Goal: Task Accomplishment & Management: Use online tool/utility

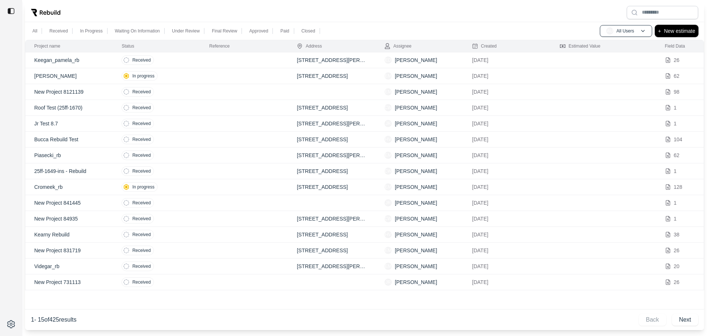
click at [666, 30] on p "New estimate" at bounding box center [679, 31] width 31 height 9
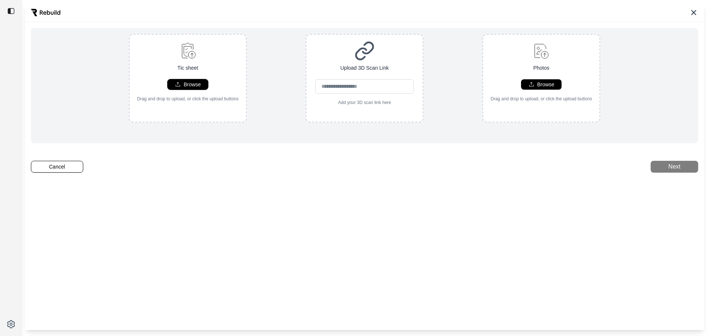
click at [188, 83] on p "Browse" at bounding box center [192, 84] width 17 height 7
type input "**********"
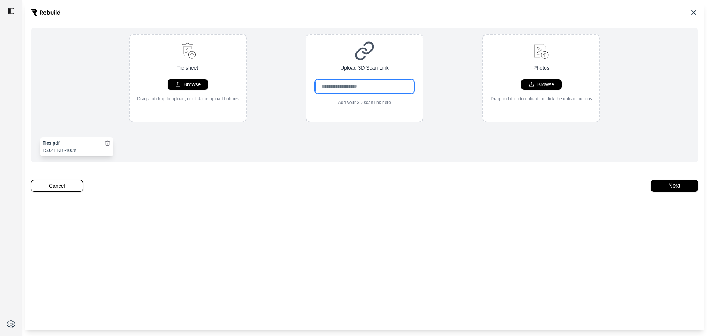
click at [390, 84] on input "url" at bounding box center [364, 86] width 99 height 14
paste input "**********"
type input "**********"
click at [508, 170] on div "**********" at bounding box center [364, 166] width 679 height 327
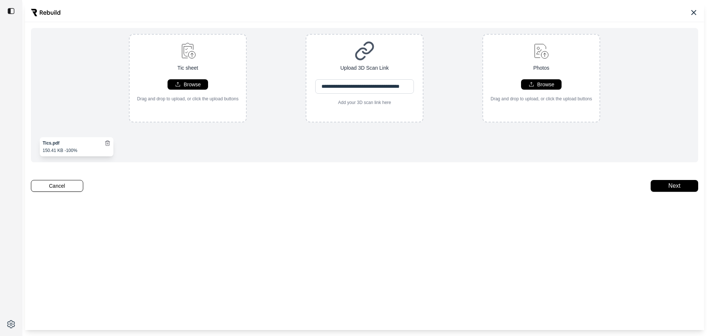
scroll to position [0, 0]
click at [673, 192] on button "Next" at bounding box center [675, 186] width 48 height 12
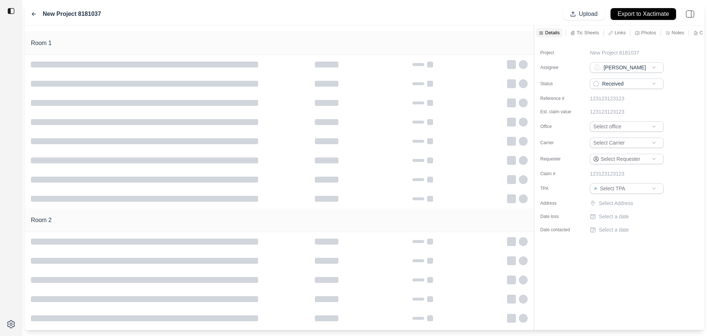
type input "**********"
click at [611, 130] on html "**********" at bounding box center [353, 168] width 707 height 336
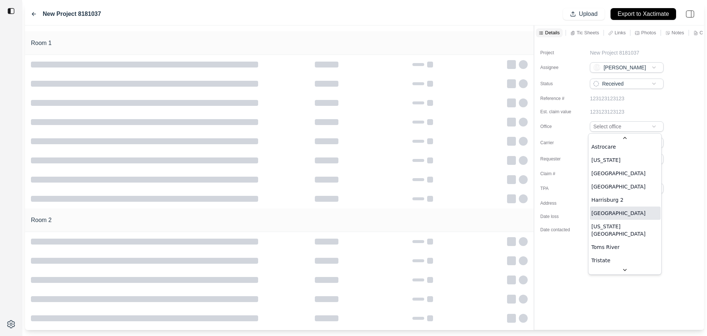
scroll to position [20, 0]
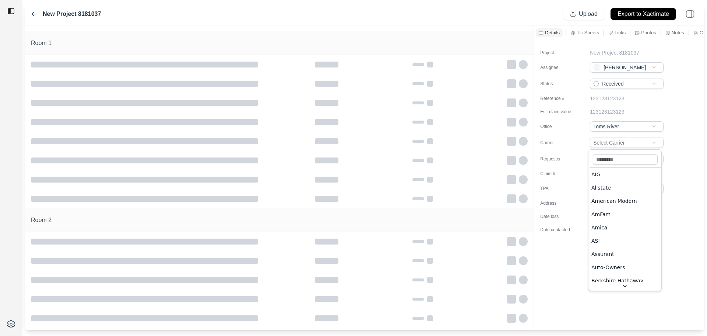
click at [620, 141] on html "**********" at bounding box center [353, 168] width 707 height 336
click at [615, 161] on html "**********" at bounding box center [353, 168] width 707 height 336
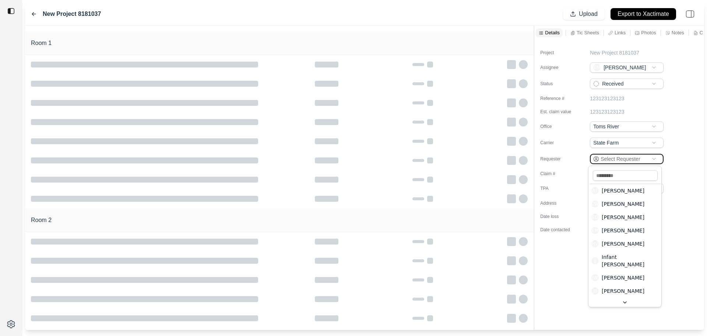
click at [666, 163] on html "**********" at bounding box center [353, 168] width 707 height 336
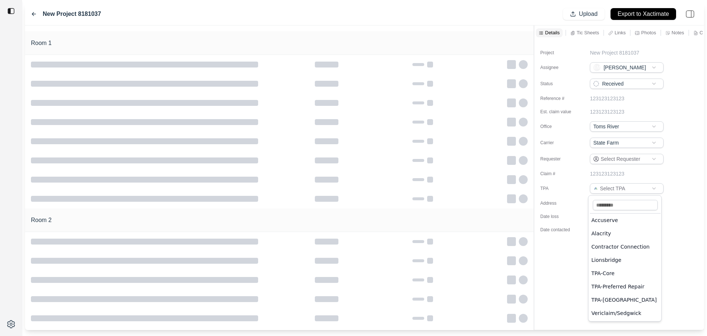
click at [631, 191] on html "**********" at bounding box center [353, 168] width 707 height 336
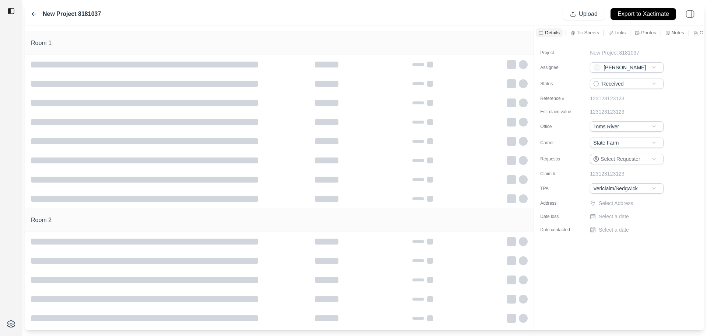
click at [620, 55] on p "New Project 8181037" at bounding box center [614, 52] width 49 height 7
drag, startPoint x: 644, startPoint y: 53, endPoint x: 487, endPoint y: 46, distance: 157.4
click at [488, 46] on div "**********" at bounding box center [364, 177] width 679 height 304
type input "********"
click at [632, 204] on p "Select Address" at bounding box center [632, 202] width 66 height 7
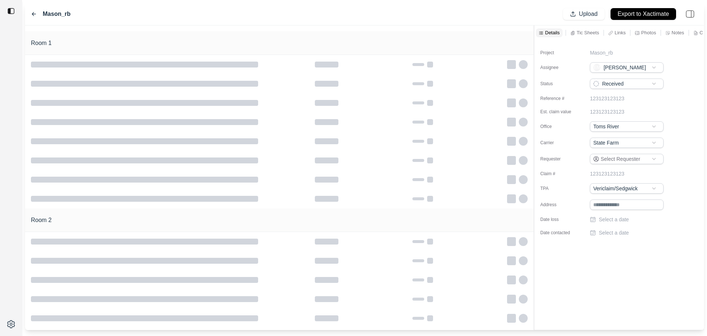
click at [627, 203] on input "text" at bounding box center [627, 204] width 74 height 10
paste input "**********"
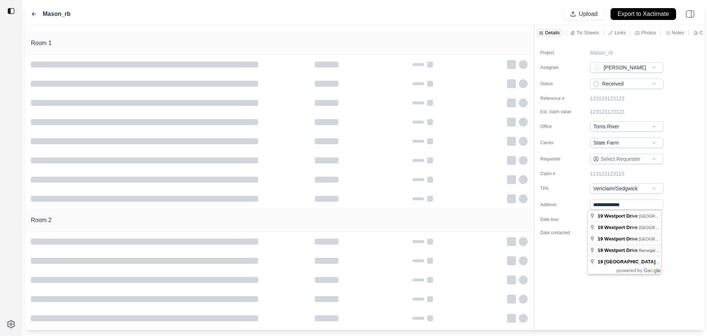
type input "**********"
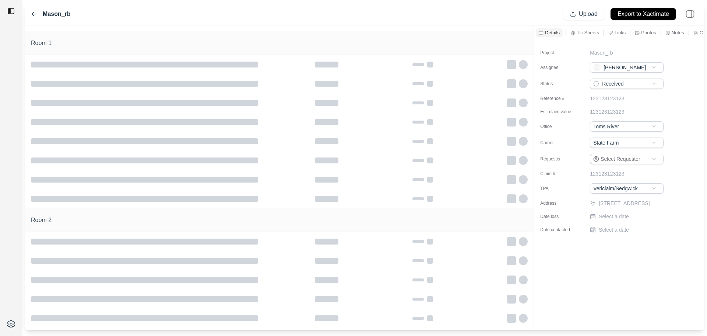
click at [614, 220] on p "Select a date" at bounding box center [614, 216] width 30 height 7
type input "**********"
click at [606, 239] on div "**********" at bounding box center [619, 139] width 170 height 199
click at [605, 233] on p "Select a date" at bounding box center [614, 229] width 30 height 7
type input "**********"
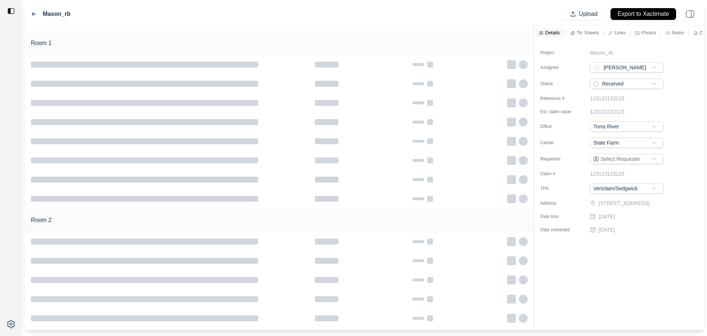
click at [621, 289] on div "Project Mason_rb Assignee EM [PERSON_NAME] Status Received Reference # 12312312…" at bounding box center [619, 184] width 170 height 289
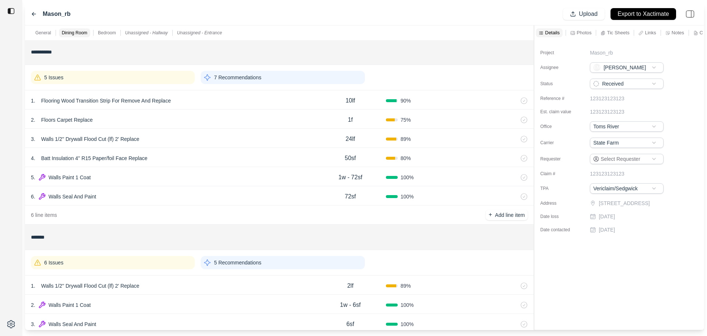
scroll to position [74, 0]
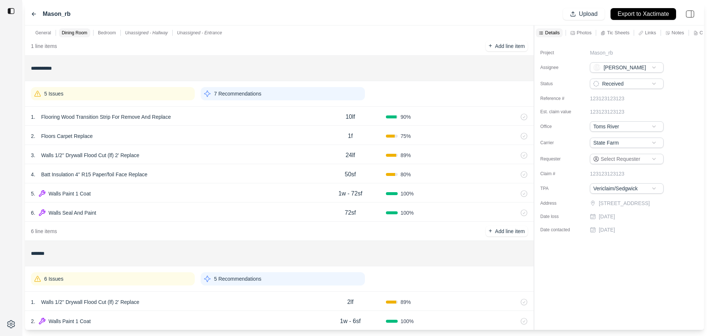
click at [191, 218] on div "6 . Walls Seal And Paint 72sf 100 %" at bounding box center [279, 211] width 509 height 19
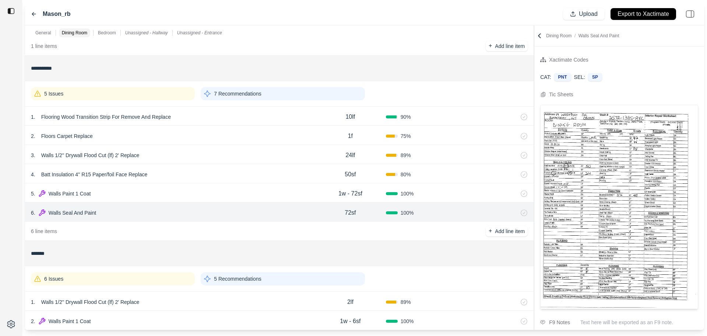
click at [191, 200] on div "5 . Walls Paint 1 Coat 1w - 72sf 100 %" at bounding box center [279, 192] width 509 height 19
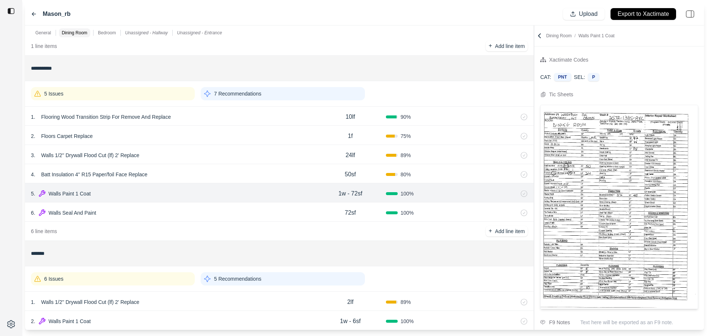
click at [161, 91] on div "5 Issues" at bounding box center [113, 93] width 164 height 13
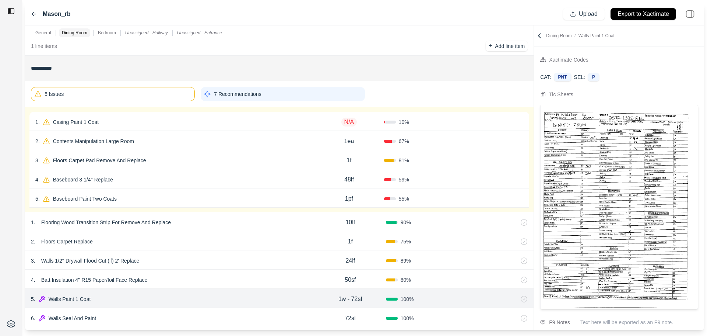
click at [158, 125] on div "1 . Casing Paint 1 Coat" at bounding box center [174, 122] width 279 height 10
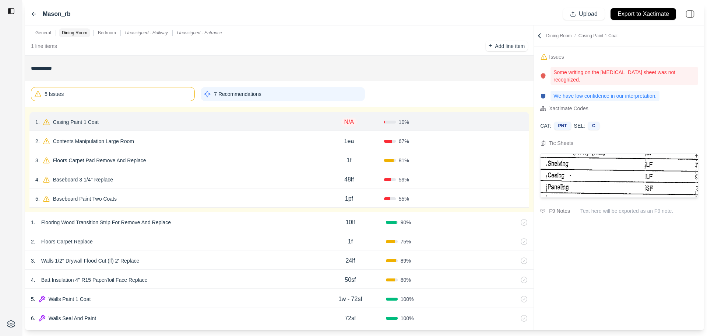
click at [519, 124] on icon at bounding box center [520, 122] width 3 height 4
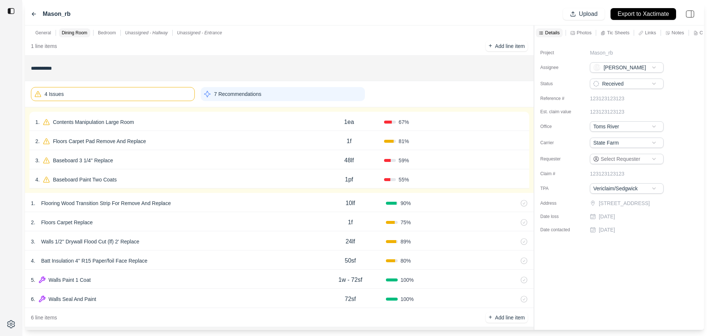
click at [435, 122] on div "67 %" at bounding box center [419, 121] width 70 height 7
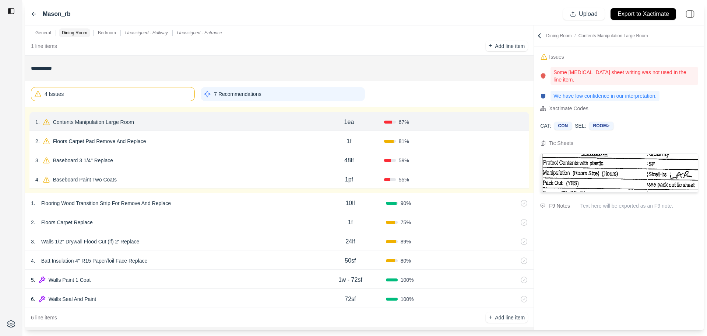
click at [132, 121] on p "Contents Manipulation Large Room" at bounding box center [93, 122] width 87 height 10
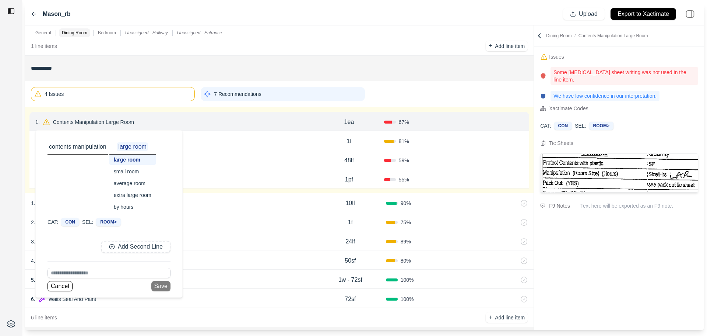
click at [127, 206] on div "by hours" at bounding box center [132, 206] width 46 height 10
click at [161, 286] on button "Save" at bounding box center [160, 286] width 19 height 10
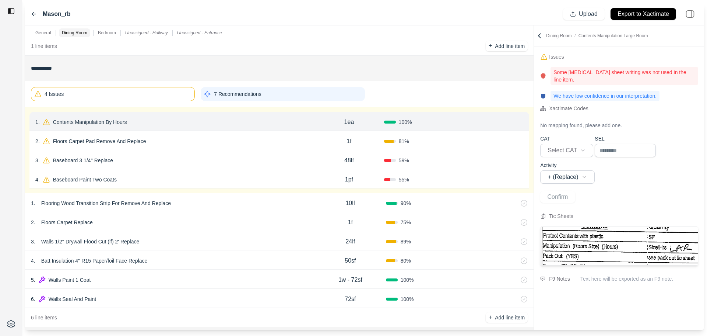
click at [357, 120] on div "1ea" at bounding box center [349, 122] width 70 height 15
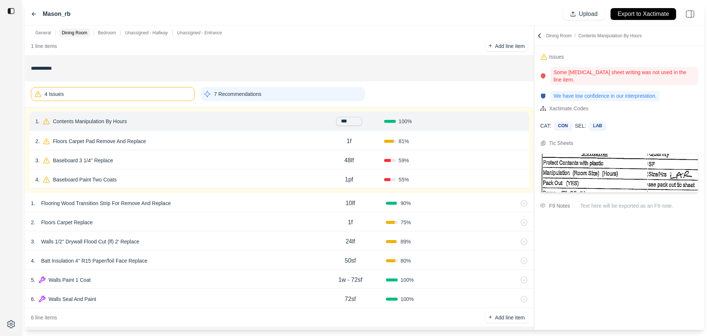
drag, startPoint x: 357, startPoint y: 120, endPoint x: 327, endPoint y: 120, distance: 29.1
click at [327, 120] on div "***" at bounding box center [349, 121] width 70 height 9
type input "***"
click at [504, 123] on button "Confirm" at bounding box center [503, 122] width 24 height 12
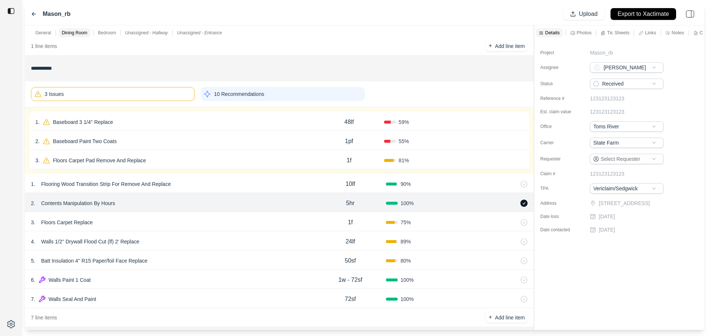
click at [207, 118] on div "1 . Baseboard 3 1/4'' Replace" at bounding box center [174, 122] width 279 height 10
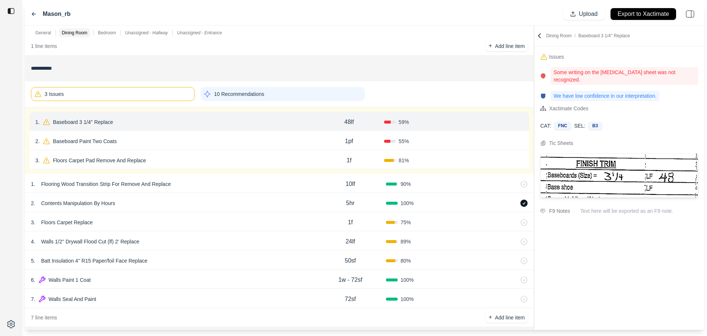
click at [497, 119] on button "Confirm" at bounding box center [503, 122] width 24 height 12
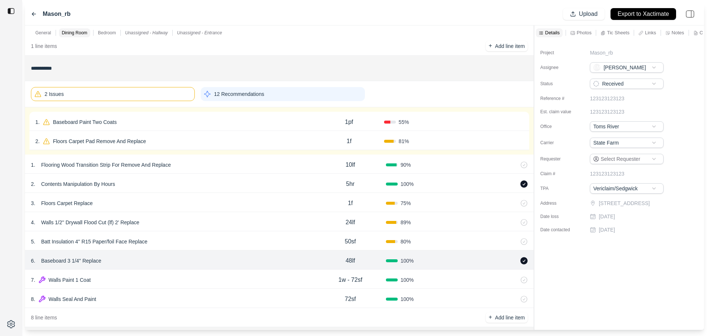
click at [292, 125] on div "1 . Baseboard Paint Two Coats" at bounding box center [174, 122] width 279 height 10
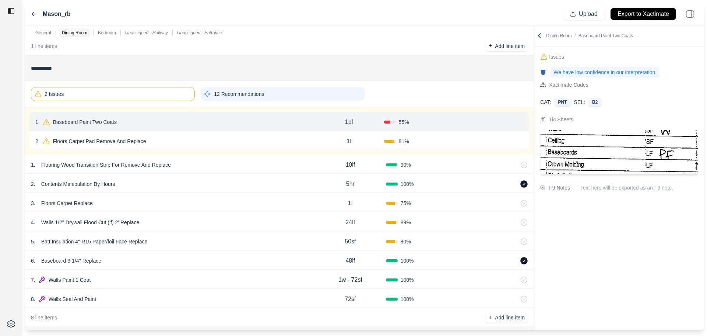
click at [502, 125] on button "Confirm" at bounding box center [503, 122] width 24 height 12
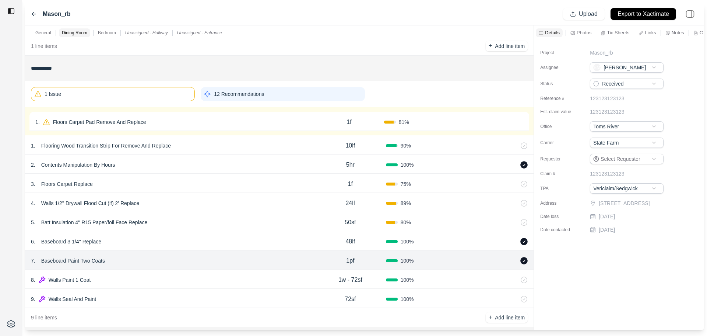
click at [256, 122] on div "1 . Floors Carpet Pad Remove And Replace" at bounding box center [174, 122] width 279 height 10
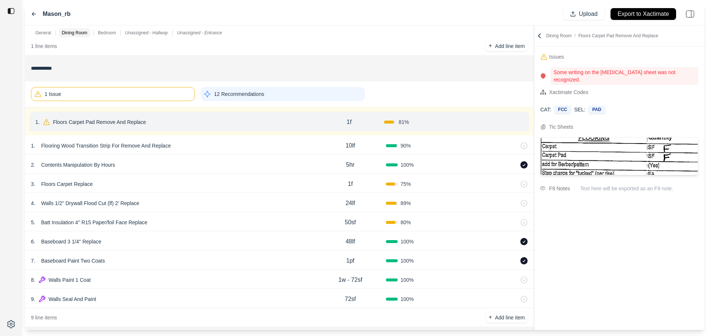
click at [148, 122] on p "Floors Carpet Pad Remove And Replace" at bounding box center [99, 122] width 99 height 10
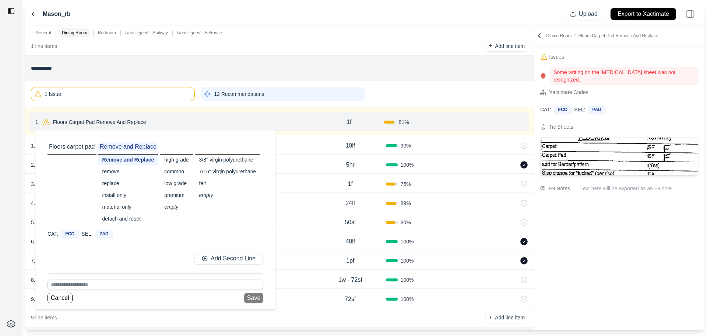
click at [112, 181] on div "replace" at bounding box center [128, 183] width 61 height 10
click at [249, 292] on button "Save" at bounding box center [251, 297] width 19 height 10
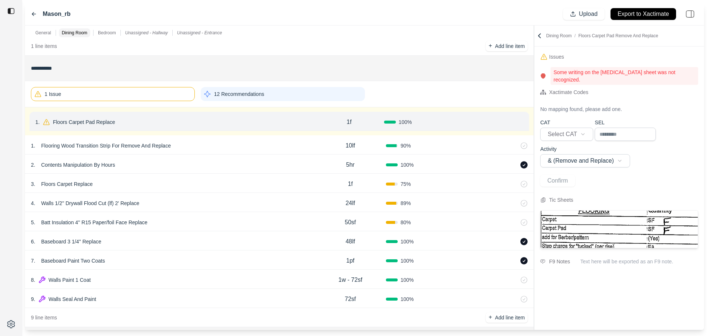
click at [505, 122] on button "Confirm" at bounding box center [503, 122] width 24 height 12
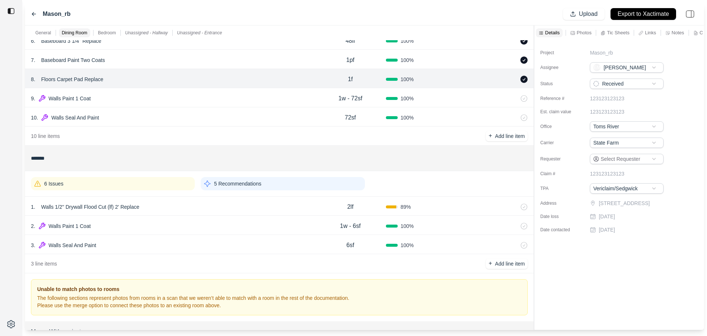
scroll to position [258, 0]
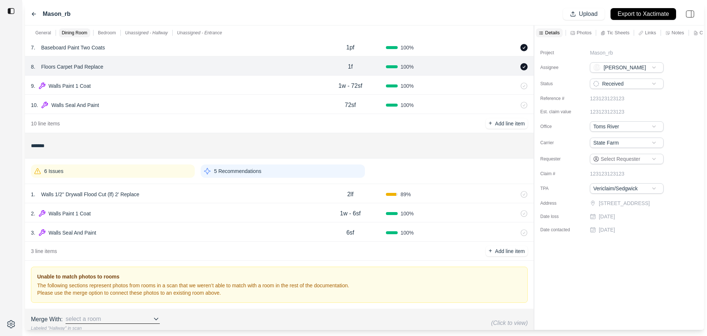
click at [190, 213] on div "2 . Walls Paint 1 Coat" at bounding box center [173, 213] width 284 height 10
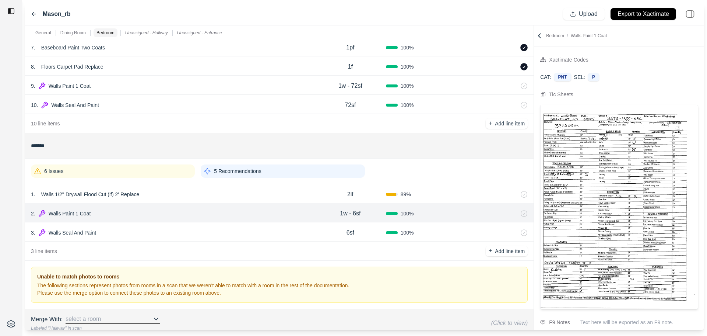
click at [190, 230] on div "3 . Walls Seal And Paint" at bounding box center [173, 232] width 284 height 10
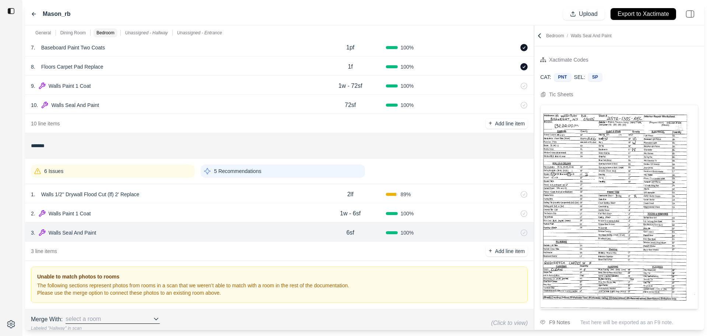
click at [212, 112] on div "10 . Walls Seal And Paint 72sf 100 %" at bounding box center [279, 104] width 509 height 19
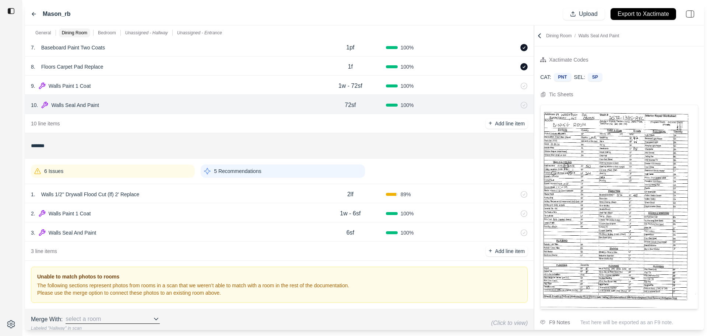
click at [222, 103] on div "10 . Walls Seal And Paint" at bounding box center [173, 105] width 284 height 10
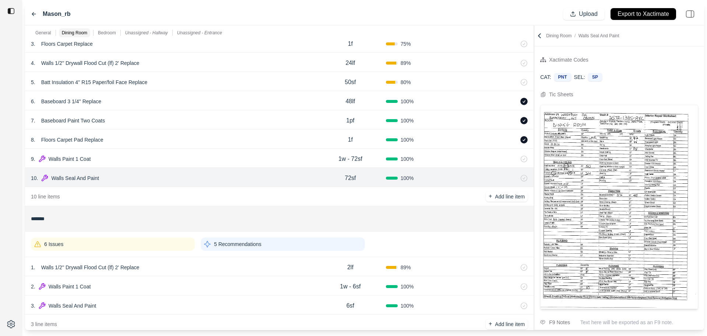
scroll to position [184, 0]
click at [225, 168] on div "10 . Walls Seal And Paint 72sf 100 %" at bounding box center [279, 177] width 509 height 19
click at [227, 154] on div "9 . Walls Paint 1 Coat" at bounding box center [173, 159] width 284 height 10
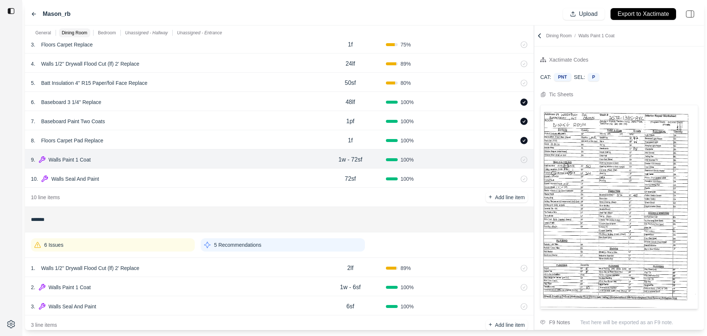
click at [227, 168] on div "10 . Walls Seal And Paint 72sf 100 %" at bounding box center [279, 177] width 509 height 19
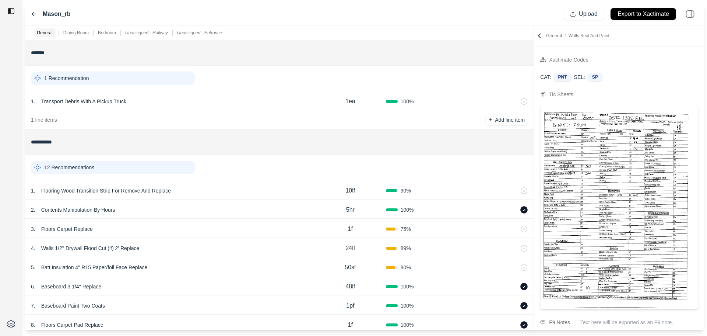
scroll to position [221, 0]
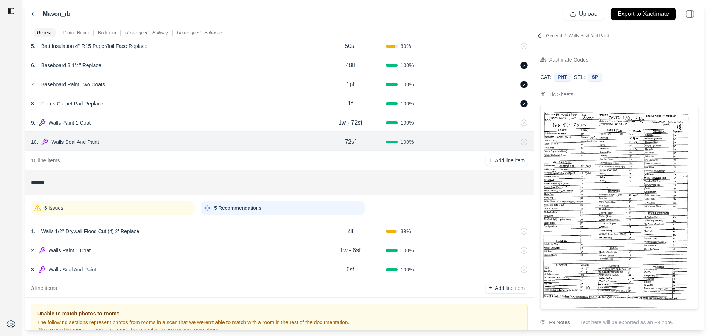
click at [179, 268] on div "3 . Walls Seal And Paint" at bounding box center [173, 269] width 284 height 10
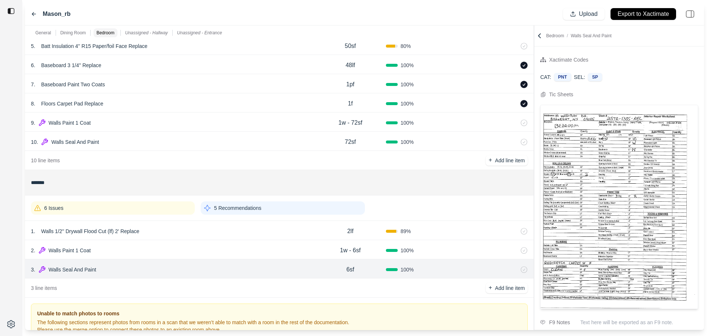
click at [353, 273] on p "6sf" at bounding box center [351, 269] width 8 height 9
drag, startPoint x: 355, startPoint y: 269, endPoint x: 324, endPoint y: 269, distance: 31.7
click at [325, 268] on div "***" at bounding box center [350, 268] width 71 height 9
type input "**"
click at [355, 252] on p "1w - 6sf" at bounding box center [350, 250] width 21 height 9
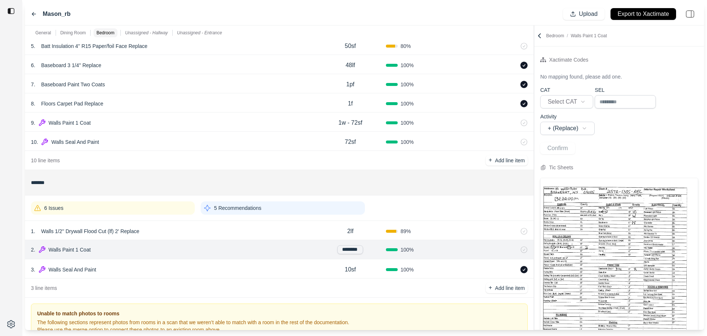
scroll to position [0, 2]
click at [355, 251] on input "********" at bounding box center [350, 249] width 26 height 9
type input "*********"
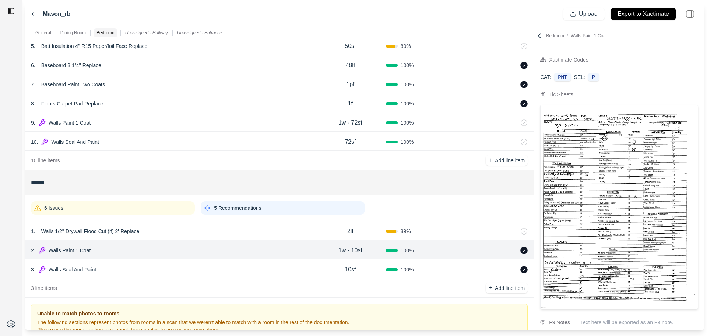
click at [172, 210] on div "6 Issues" at bounding box center [113, 207] width 164 height 13
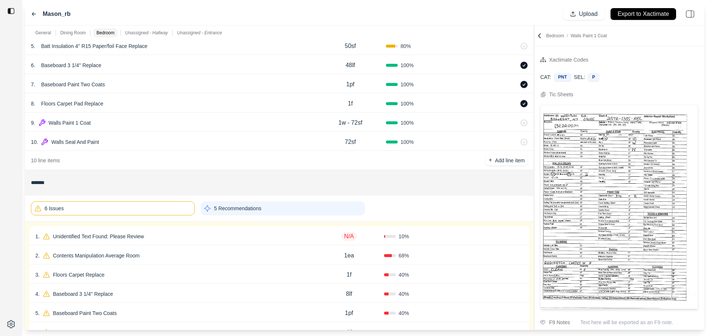
click at [181, 236] on div "1 . Unidentified Text Found: Please Review" at bounding box center [174, 236] width 279 height 10
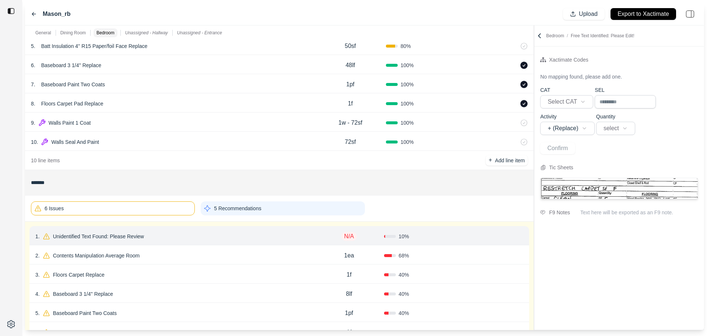
scroll to position [258, 0]
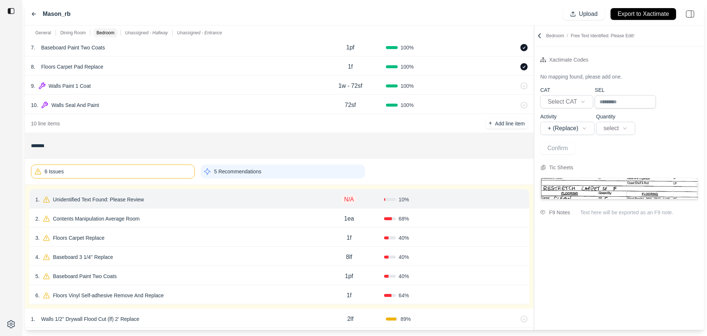
click at [146, 201] on p "Unidentified Text Found: Please Review" at bounding box center [98, 199] width 97 height 10
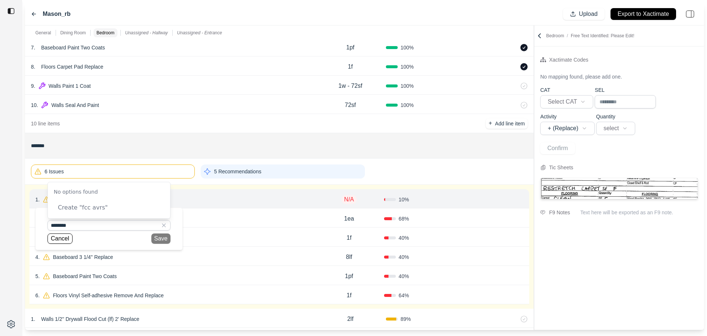
click at [108, 228] on input "********" at bounding box center [109, 225] width 123 height 10
drag, startPoint x: 104, startPoint y: 225, endPoint x: 0, endPoint y: 226, distance: 103.9
click at [0, 226] on div "**********" at bounding box center [353, 168] width 707 height 336
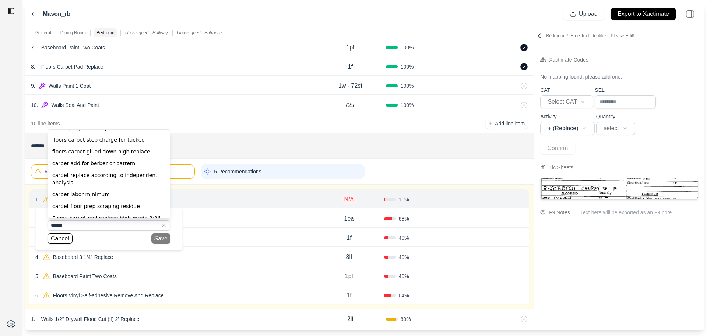
scroll to position [37, 0]
click at [78, 171] on div "carpet replace according to independent analysis" at bounding box center [109, 165] width 122 height 19
type input "**********"
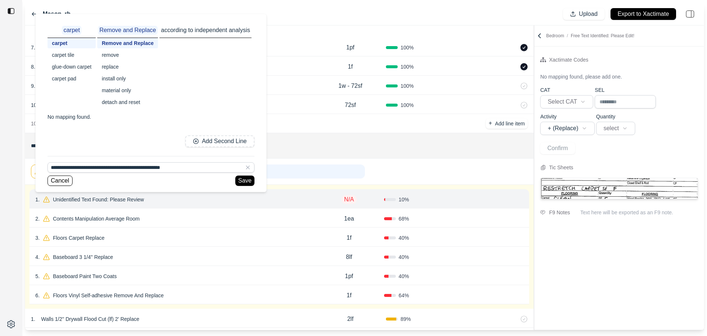
click at [126, 105] on div "detach and reset" at bounding box center [127, 102] width 61 height 10
click at [246, 179] on button "Save" at bounding box center [242, 180] width 19 height 10
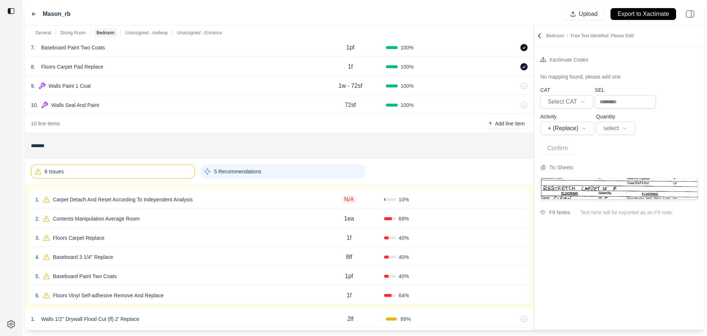
click at [350, 199] on p "N/A" at bounding box center [349, 199] width 16 height 9
select select
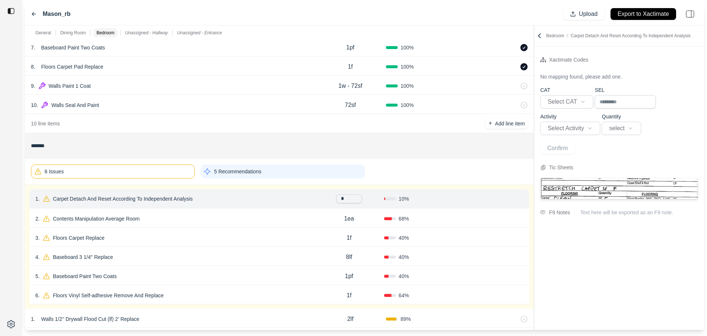
type input "**"
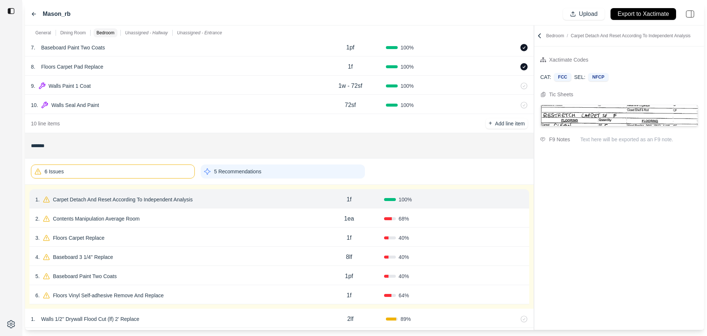
click at [498, 200] on button "Confirm" at bounding box center [503, 199] width 24 height 12
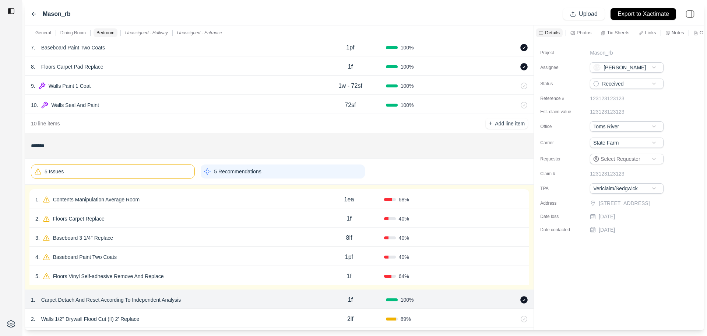
click at [151, 202] on div "1 . Contents Manipulation Average Room" at bounding box center [174, 199] width 279 height 10
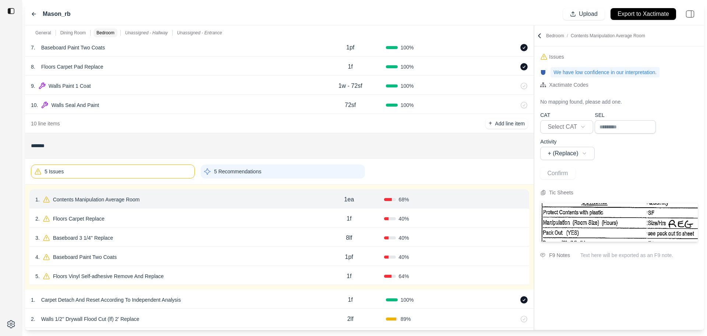
click at [134, 199] on p "Contents Manipulation Average Room" at bounding box center [96, 199] width 93 height 10
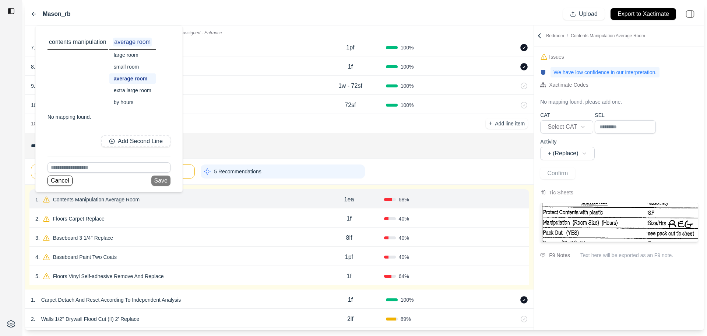
click at [129, 104] on div "by hours" at bounding box center [132, 102] width 46 height 10
drag, startPoint x: 159, startPoint y: 182, endPoint x: 286, endPoint y: 192, distance: 127.8
click at [159, 182] on button "Save" at bounding box center [160, 180] width 19 height 10
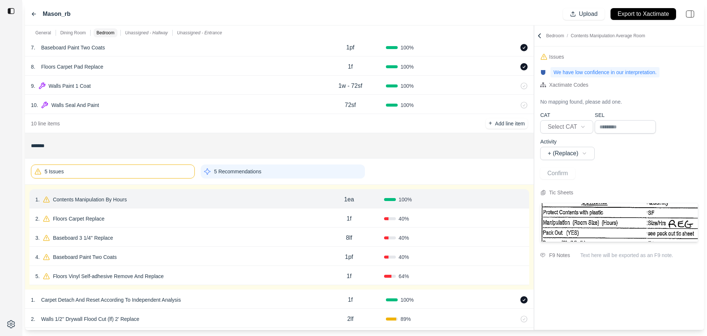
click at [354, 201] on p "1ea" at bounding box center [349, 199] width 10 height 9
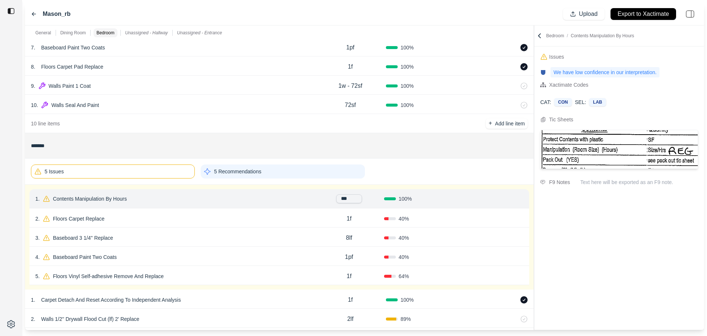
drag, startPoint x: 338, startPoint y: 198, endPoint x: 323, endPoint y: 199, distance: 15.1
click at [325, 198] on div "***" at bounding box center [349, 198] width 70 height 9
type input "***"
click at [497, 202] on button "Confirm" at bounding box center [503, 199] width 24 height 12
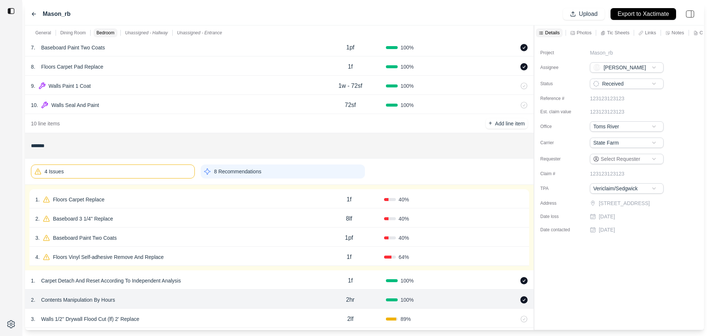
click at [180, 195] on div "1 . Floors Carpet Replace" at bounding box center [174, 199] width 279 height 10
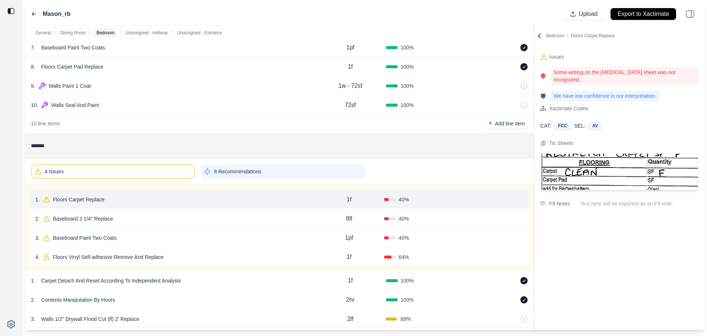
click at [93, 204] on p "Floors Carpet Replace" at bounding box center [78, 199] width 57 height 10
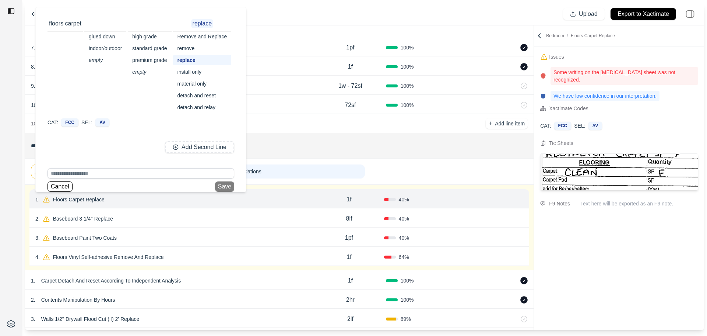
click at [81, 171] on input at bounding box center [141, 173] width 187 height 10
click at [77, 161] on div "clean carpet" at bounding box center [141, 160] width 186 height 12
type input "**********"
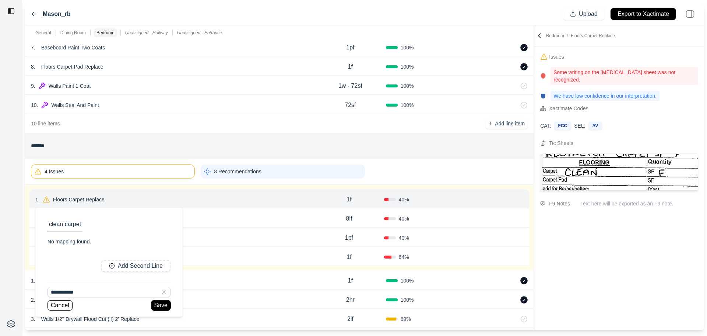
click at [157, 303] on button "Save" at bounding box center [160, 305] width 19 height 10
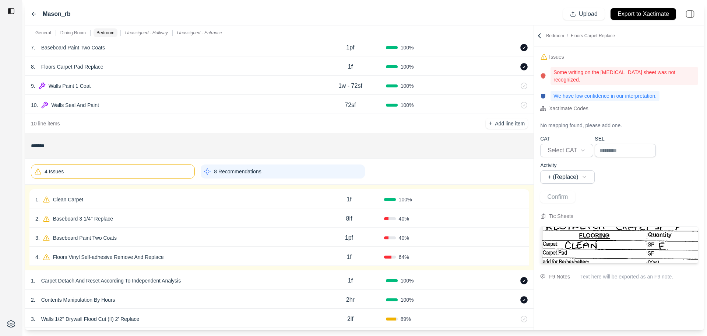
click at [500, 199] on button "Confirm" at bounding box center [503, 199] width 24 height 12
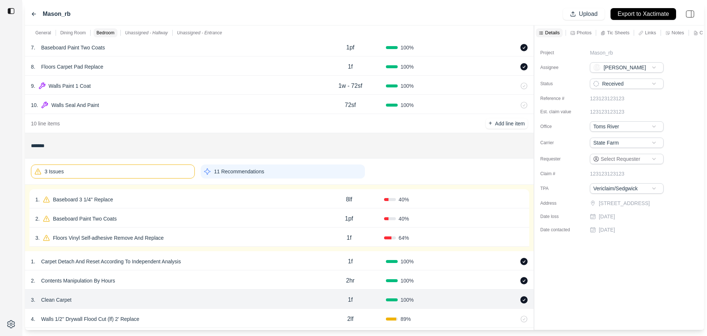
click at [248, 201] on div "1 . Baseboard 3 1/4'' Replace" at bounding box center [174, 199] width 279 height 10
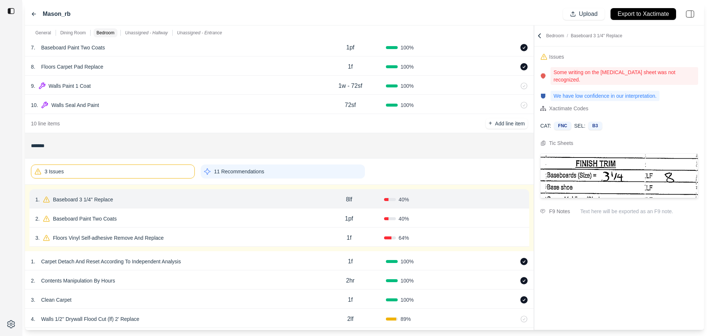
click at [496, 196] on button "Confirm" at bounding box center [503, 199] width 24 height 12
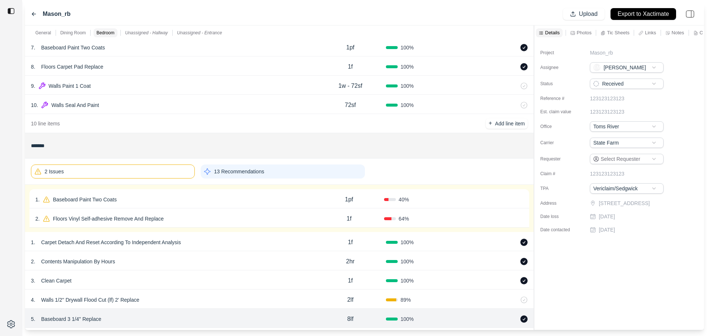
click at [299, 204] on div "1 . Baseboard Paint Two Coats 1pf 40 % Confirm" at bounding box center [279, 198] width 500 height 19
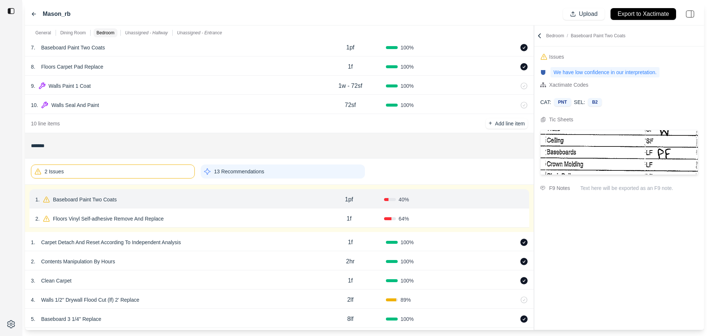
click at [491, 200] on button "Confirm" at bounding box center [503, 199] width 24 height 12
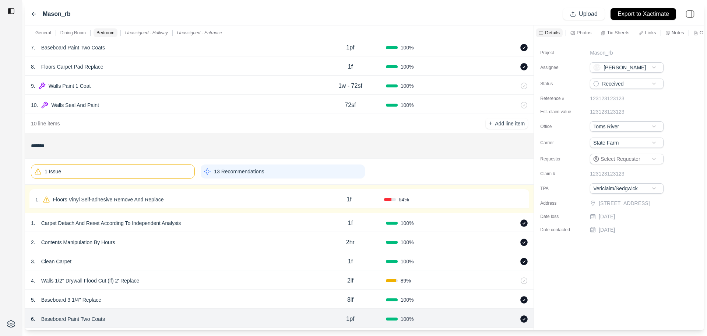
click at [311, 203] on div "1 . Floors Vinyl Self-adhesive Remove And Replace" at bounding box center [174, 199] width 279 height 10
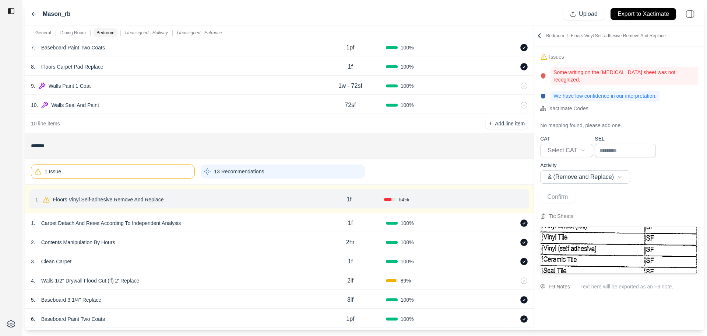
click at [520, 197] on icon at bounding box center [521, 199] width 6 height 6
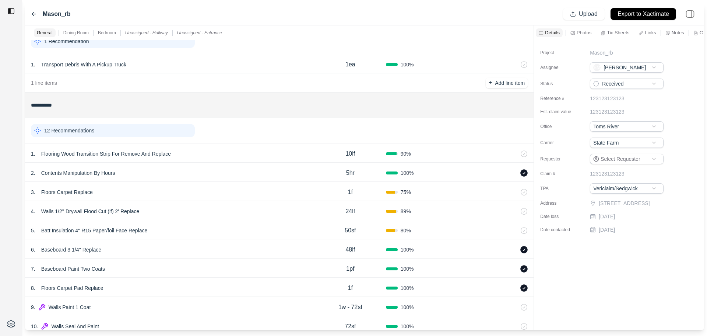
click at [112, 193] on div "3 . Floors Carpet Replace" at bounding box center [173, 192] width 284 height 10
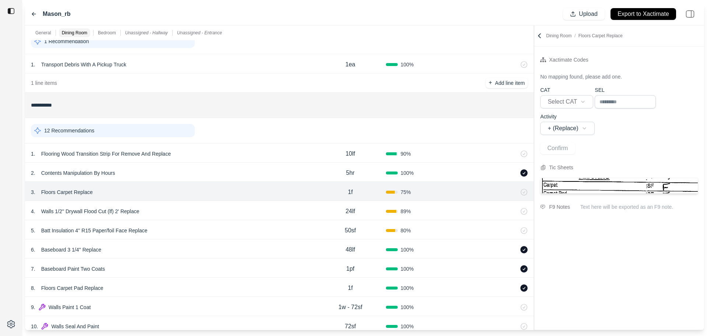
click at [79, 192] on p "Floors Carpet Replace" at bounding box center [66, 192] width 57 height 10
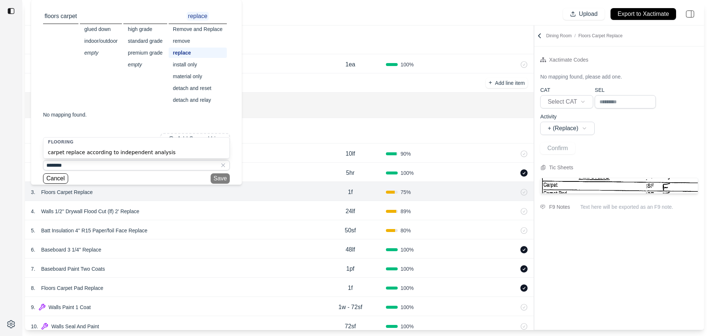
click at [78, 153] on div "carpet replace according to independent analysis" at bounding box center [136, 152] width 186 height 12
type input "**********"
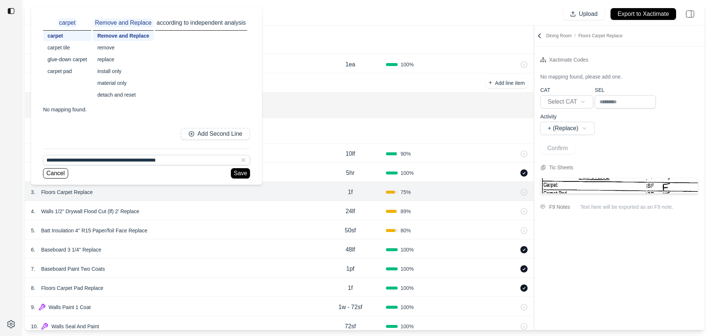
click at [111, 61] on div "replace" at bounding box center [123, 59] width 61 height 10
click at [238, 173] on button "Save" at bounding box center [238, 173] width 19 height 10
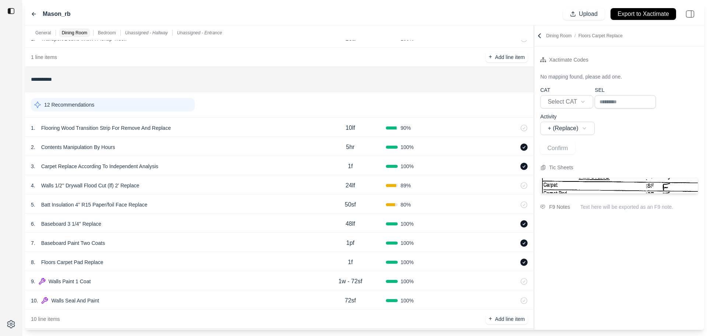
scroll to position [74, 0]
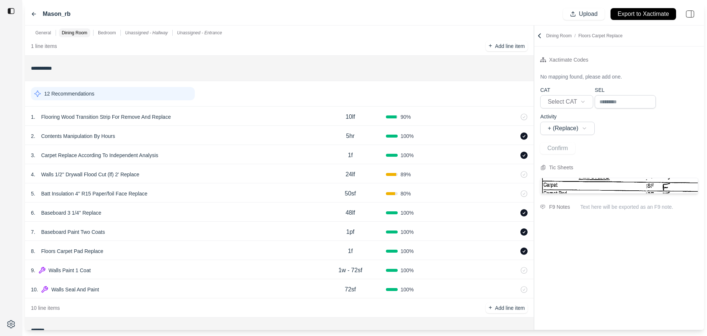
click at [97, 250] on p "Floors Carpet Pad Replace" at bounding box center [72, 251] width 68 height 10
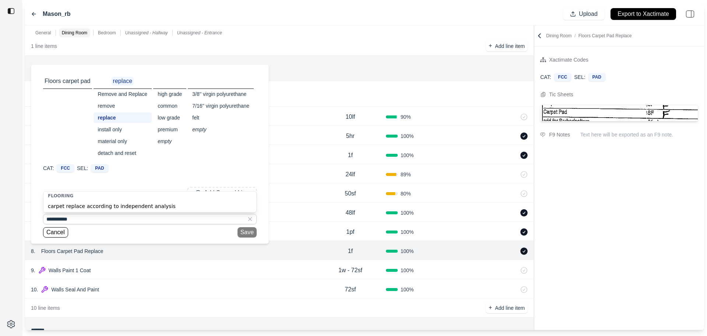
click at [111, 209] on div "carpet replace according to independent analysis" at bounding box center [149, 206] width 213 height 12
type input "**********"
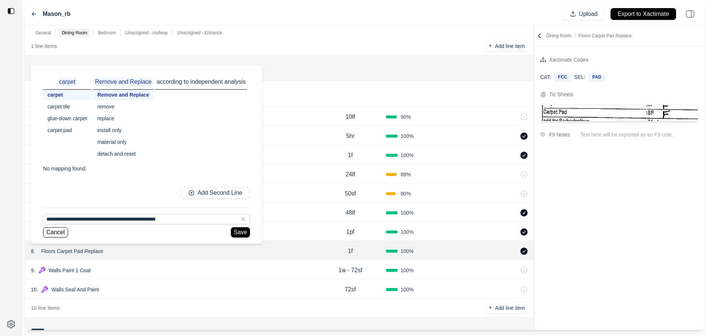
drag, startPoint x: 107, startPoint y: 119, endPoint x: 171, endPoint y: 178, distance: 87.8
click at [107, 118] on div "replace" at bounding box center [123, 118] width 61 height 10
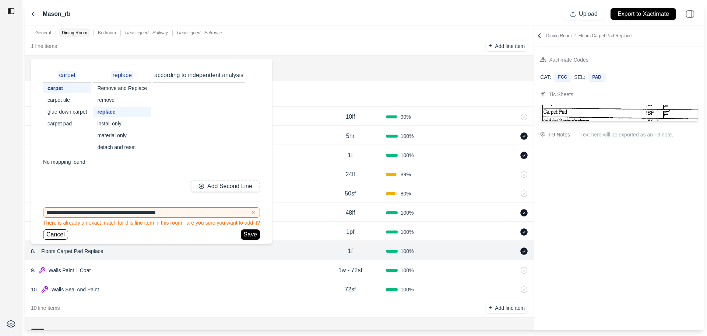
click at [65, 123] on div "carpet pad" at bounding box center [67, 123] width 48 height 10
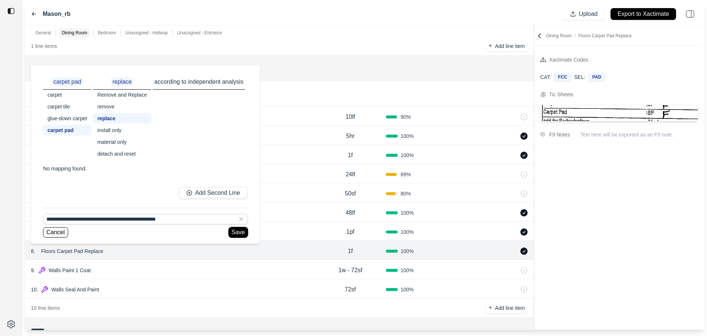
click at [239, 227] on button "Save" at bounding box center [238, 232] width 19 height 10
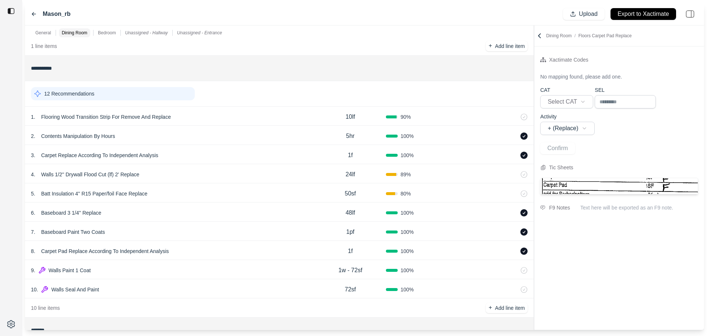
click at [106, 92] on div "12 Recommendations" at bounding box center [113, 93] width 164 height 13
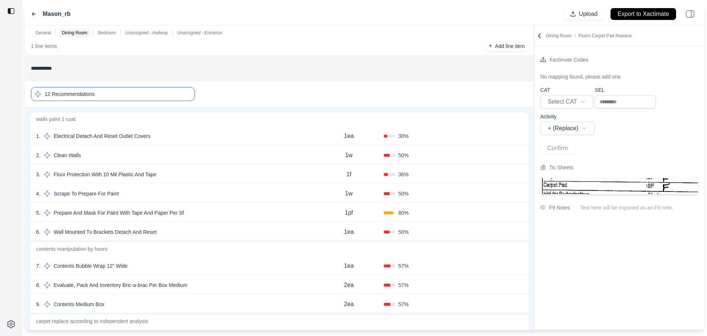
click at [172, 140] on div "1 . Electrical Detach And Reset Outlet Covers" at bounding box center [175, 136] width 278 height 10
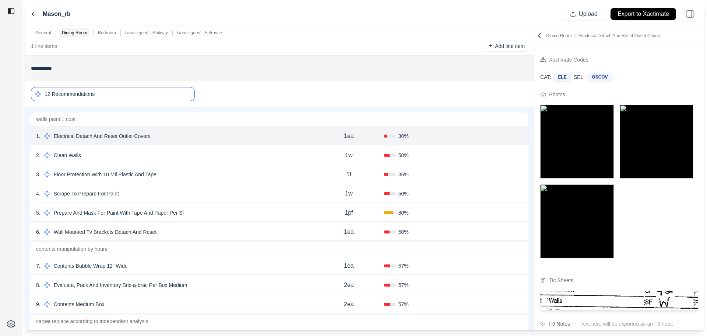
scroll to position [58, 0]
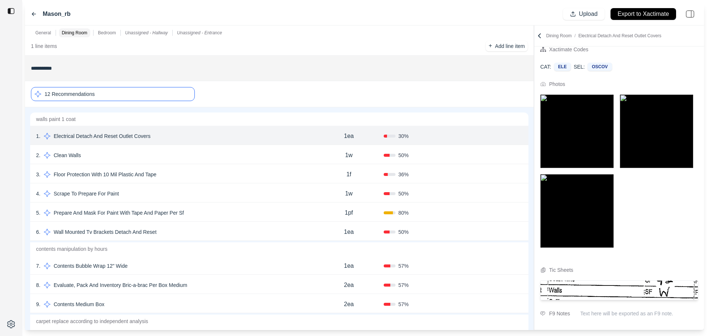
click at [354, 139] on p "1ea" at bounding box center [349, 136] width 10 height 9
drag, startPoint x: 356, startPoint y: 137, endPoint x: 293, endPoint y: 136, distance: 63.0
click at [294, 136] on div "1 . Electrical Detach And Reset Outlet Covers *** 30 % Confirm" at bounding box center [279, 135] width 498 height 19
type input "***"
click at [450, 156] on div "50 %" at bounding box center [419, 154] width 70 height 7
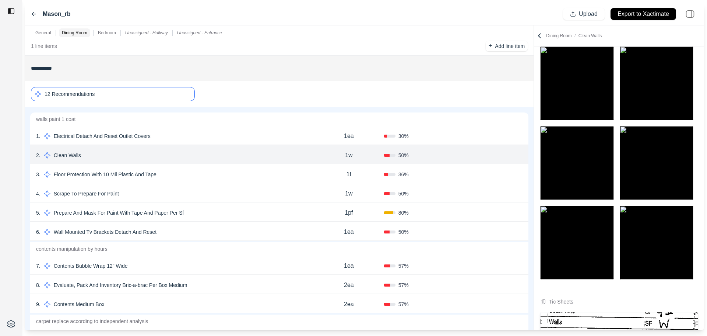
click at [445, 136] on div "30 %" at bounding box center [419, 135] width 70 height 7
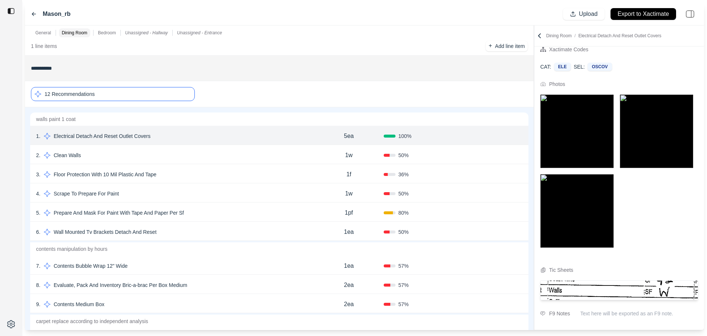
click at [492, 136] on button "Confirm" at bounding box center [502, 136] width 24 height 12
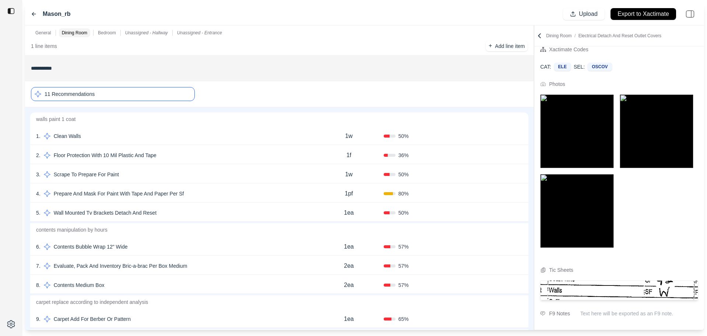
click at [519, 137] on icon at bounding box center [520, 136] width 6 height 6
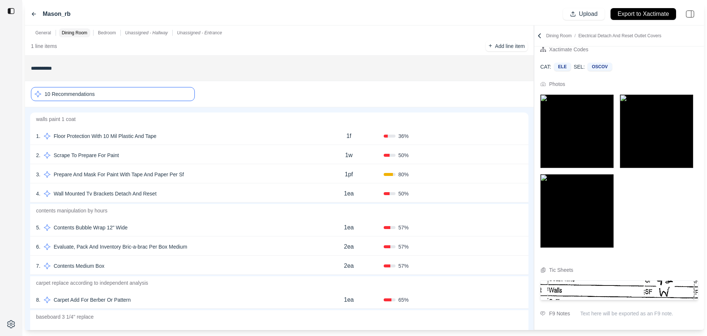
scroll to position [0, 0]
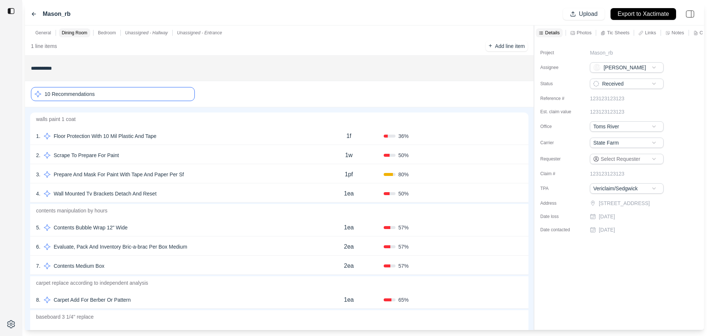
click at [251, 136] on div "1 . Floor Protection With 10 Mil Plastic And Tape" at bounding box center [175, 136] width 278 height 10
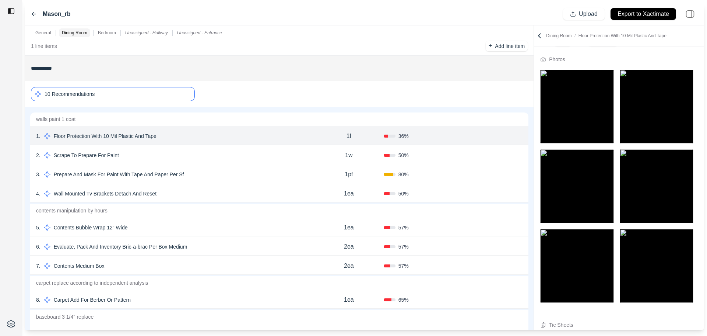
scroll to position [58, 0]
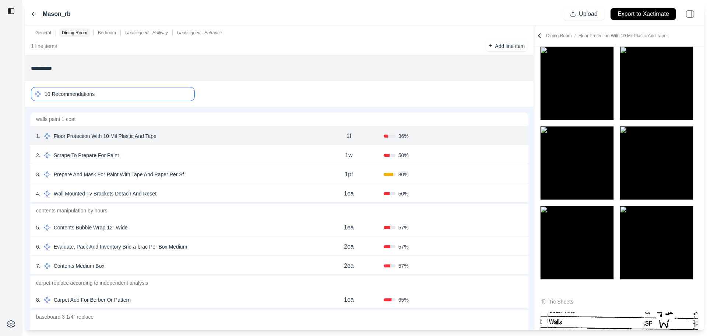
click at [497, 136] on button "Confirm" at bounding box center [502, 136] width 24 height 12
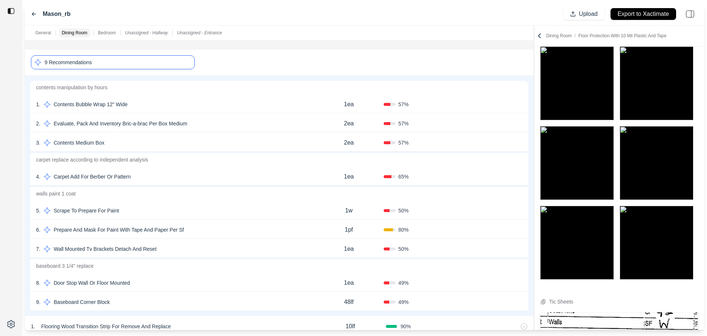
scroll to position [147, 0]
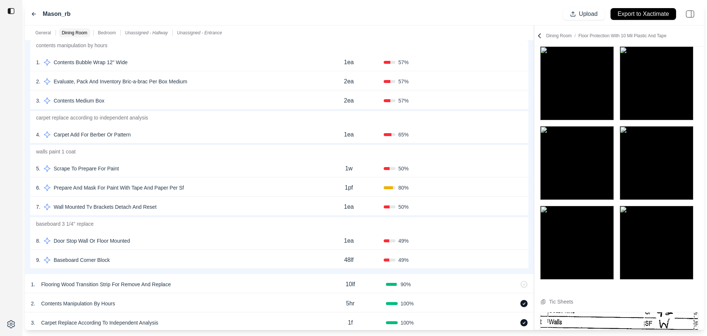
click at [47, 33] on p "General" at bounding box center [43, 33] width 16 height 6
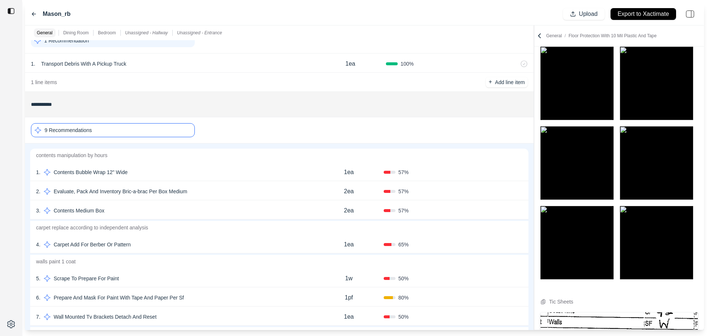
scroll to position [0, 0]
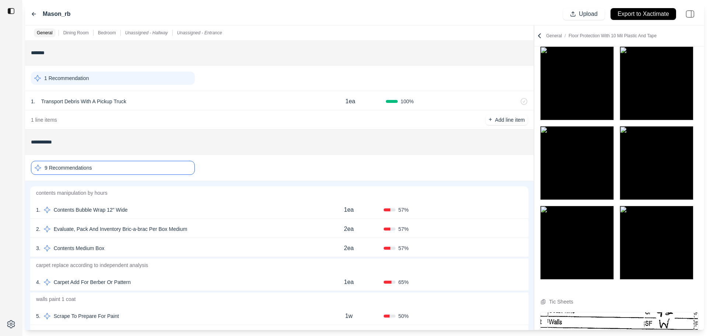
click at [93, 169] on div "9 Recommendations" at bounding box center [113, 168] width 164 height 14
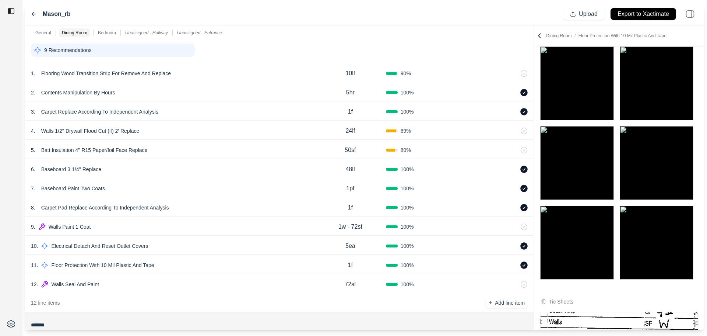
scroll to position [184, 0]
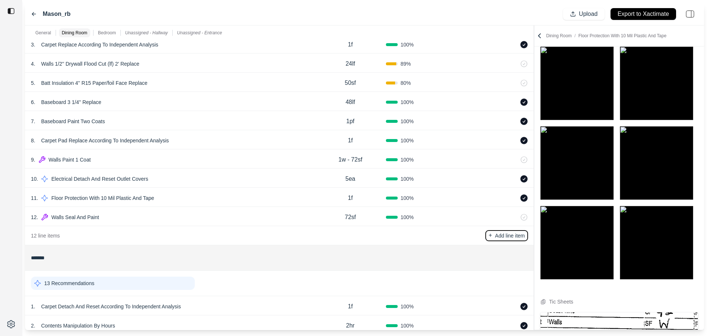
click at [494, 235] on button "+ Add line item" at bounding box center [507, 235] width 42 height 10
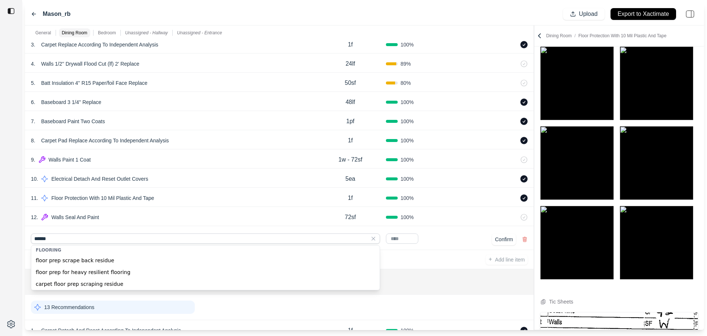
click at [97, 283] on div "carpet floor prep scraping residue" at bounding box center [205, 284] width 348 height 12
type input "**********"
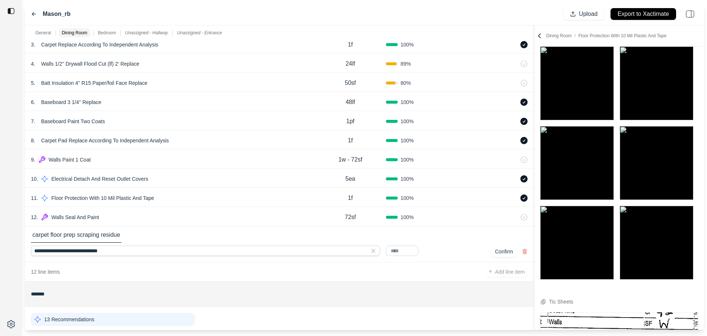
click at [400, 251] on input "text" at bounding box center [402, 250] width 32 height 10
type input "**"
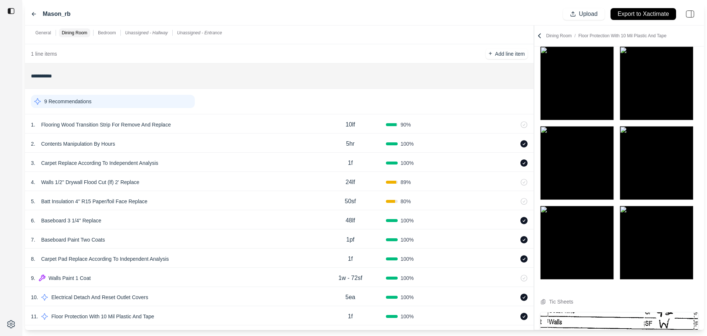
scroll to position [0, 0]
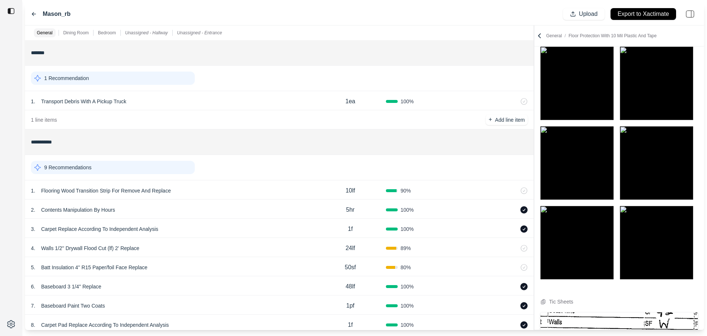
click at [125, 165] on div "9 Recommendations" at bounding box center [113, 167] width 164 height 13
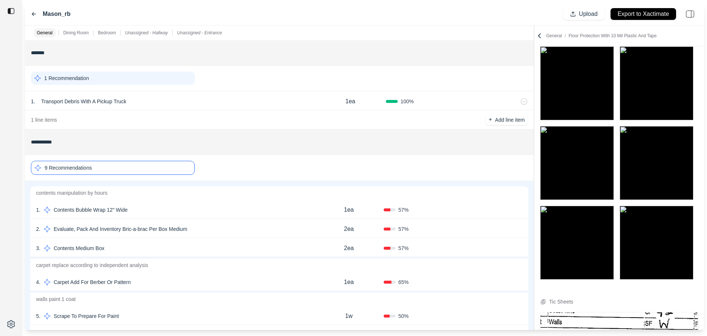
scroll to position [221, 0]
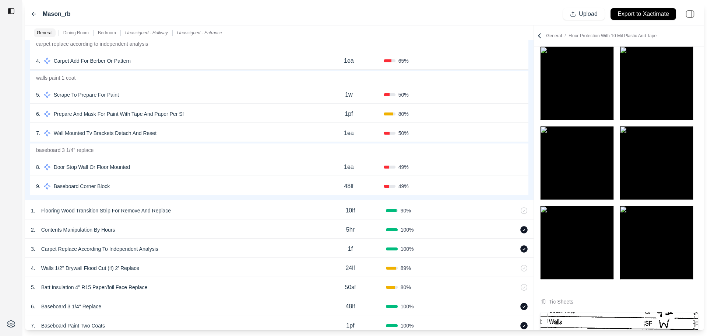
click at [189, 129] on div "7 . Wall Mounted Tv Brackets Detach And Reset" at bounding box center [175, 133] width 278 height 10
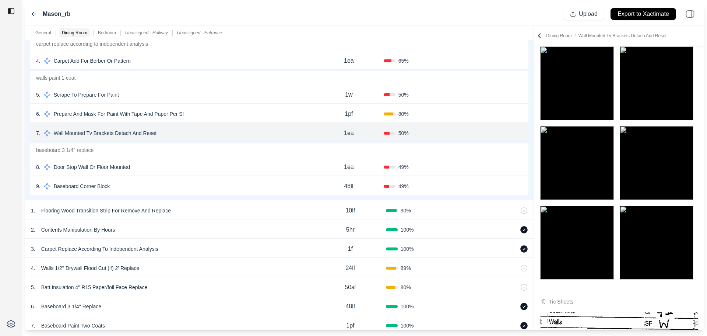
click at [218, 114] on div "6 . Prepare And Mask For Paint With Tape And Paper Per Sf" at bounding box center [175, 114] width 278 height 10
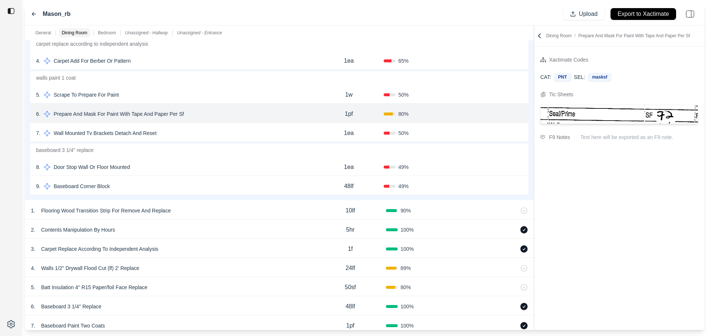
click at [210, 96] on div "5 . Scrape To Prepare For Paint" at bounding box center [175, 95] width 278 height 10
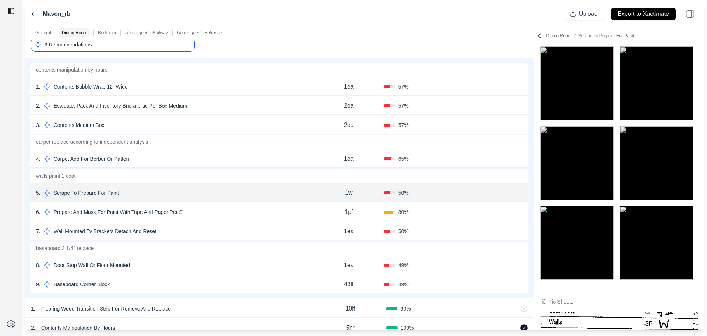
scroll to position [111, 0]
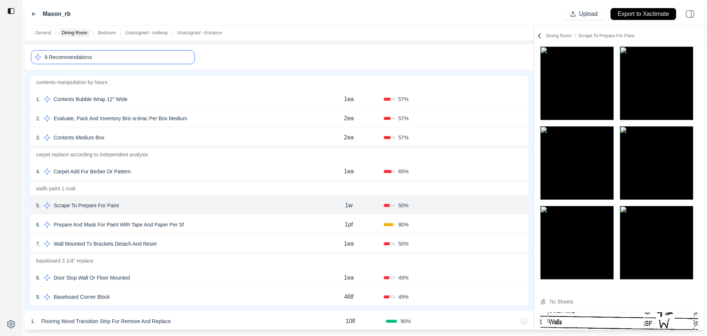
click at [81, 56] on p "9 Recommendations" at bounding box center [68, 56] width 47 height 7
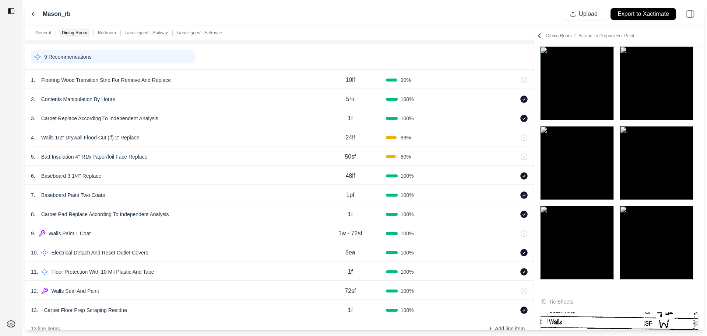
scroll to position [74, 0]
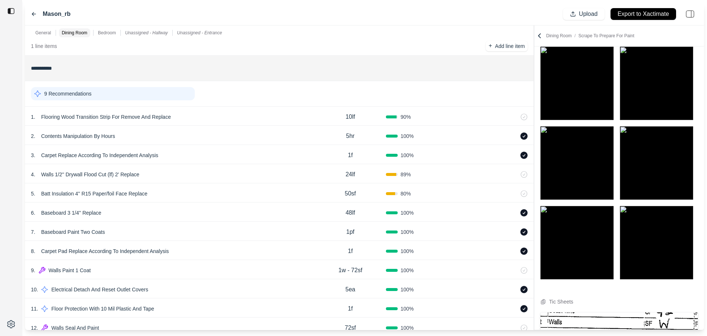
click at [122, 102] on div "9 Recommendations" at bounding box center [279, 93] width 497 height 19
click at [119, 91] on div "9 Recommendations" at bounding box center [113, 93] width 164 height 13
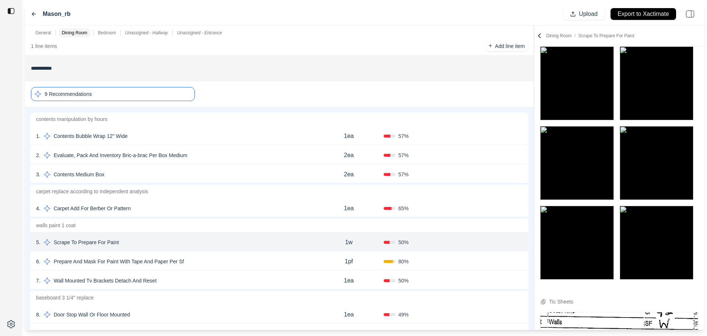
click at [186, 263] on p "Prepare And Mask For Paint With Tape And Paper Per Sf" at bounding box center [119, 261] width 136 height 10
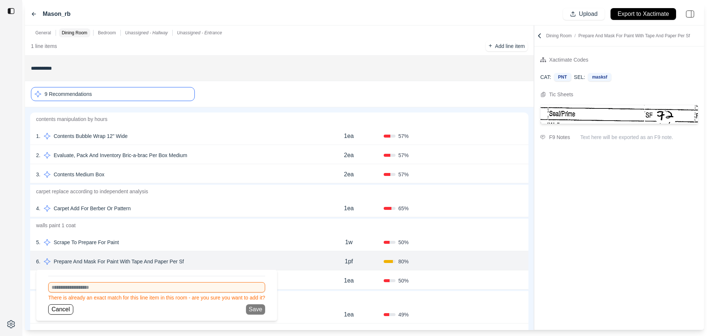
scroll to position [0, 0]
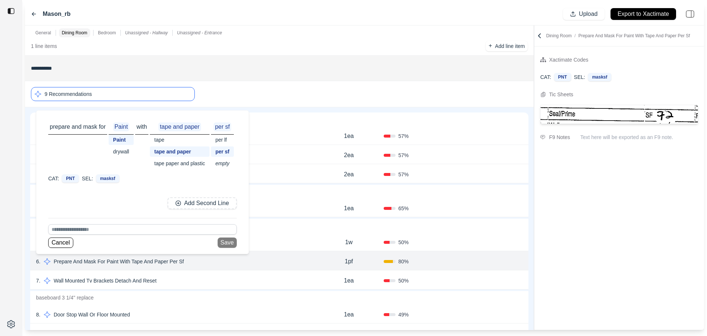
click at [223, 141] on div "per lf" at bounding box center [222, 139] width 23 height 10
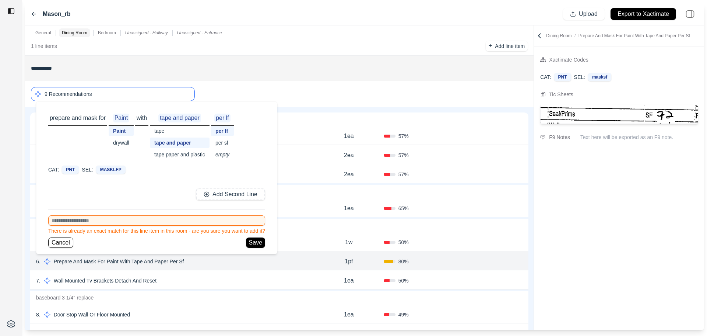
click at [318, 93] on div "9 Recommendations" at bounding box center [279, 94] width 497 height 20
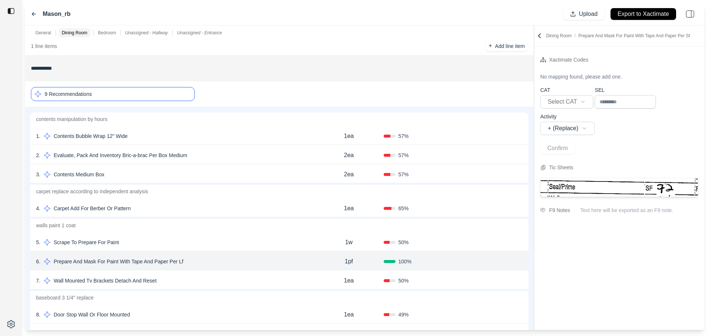
click at [137, 90] on div "9 Recommendations" at bounding box center [113, 94] width 164 height 14
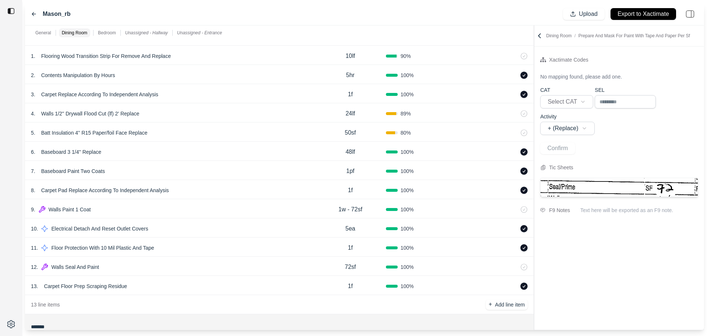
scroll to position [147, 0]
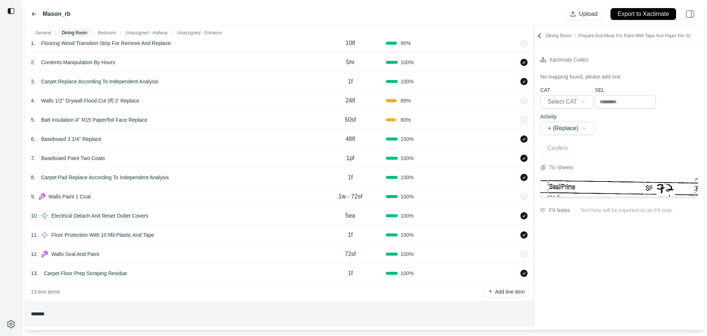
click at [183, 232] on div "11 . Floor Protection With 10 Mil Plastic And Tape" at bounding box center [173, 234] width 284 height 10
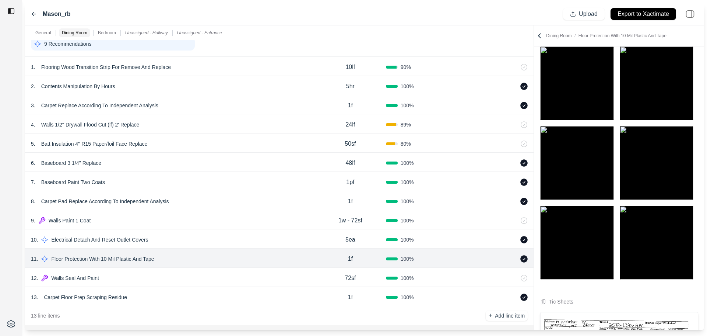
scroll to position [111, 0]
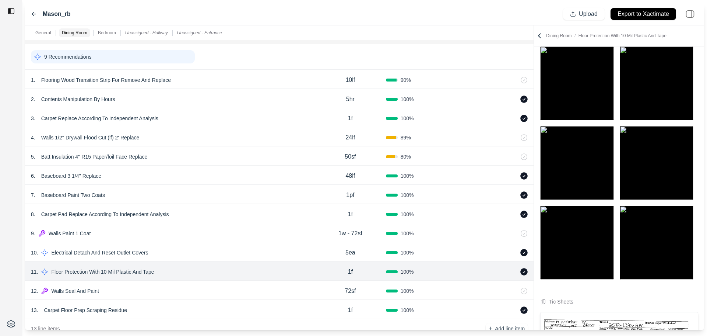
click at [142, 140] on p "Walls 1/2'' Drywall Flood Cut (lf) 2' Replace" at bounding box center [90, 137] width 104 height 10
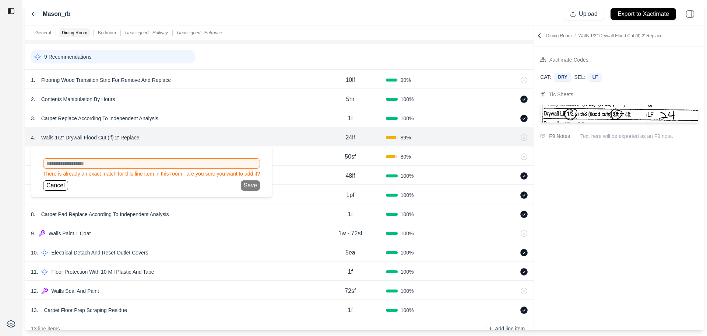
scroll to position [0, 0]
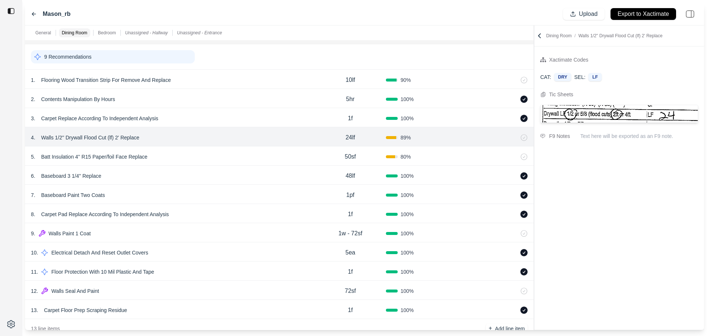
click at [149, 140] on div "4 . Walls 1/2'' Drywall Flood Cut (lf) 2' Replace" at bounding box center [173, 137] width 284 height 10
click at [165, 156] on div "5 . Batt Insulation 4'' R15 Paper/foil Face Replace" at bounding box center [173, 156] width 284 height 10
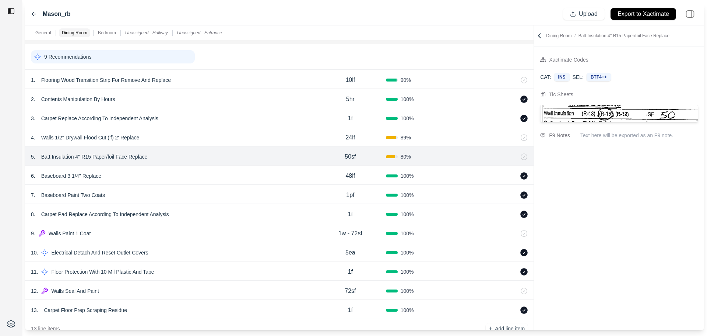
click at [107, 59] on div "9 Recommendations" at bounding box center [113, 56] width 164 height 13
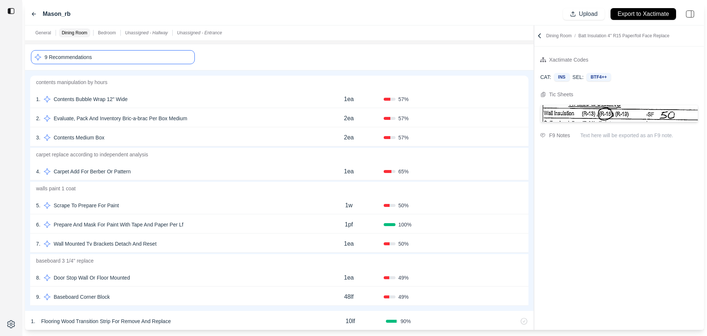
click at [193, 224] on div "6 . Prepare And Mask For Paint With Tape And Paper Per Lf" at bounding box center [175, 224] width 278 height 10
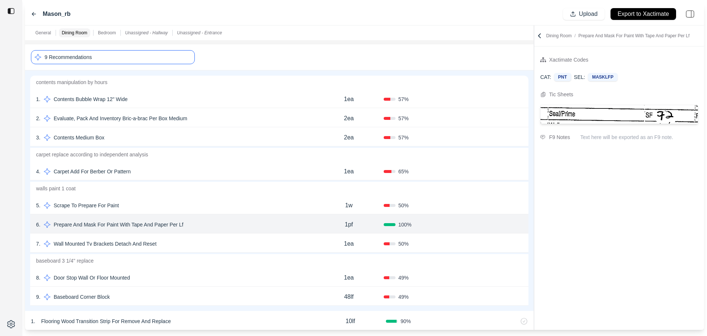
click at [172, 225] on p "Prepare And Mask For Paint With Tape And Paper Per Lf" at bounding box center [119, 224] width 136 height 10
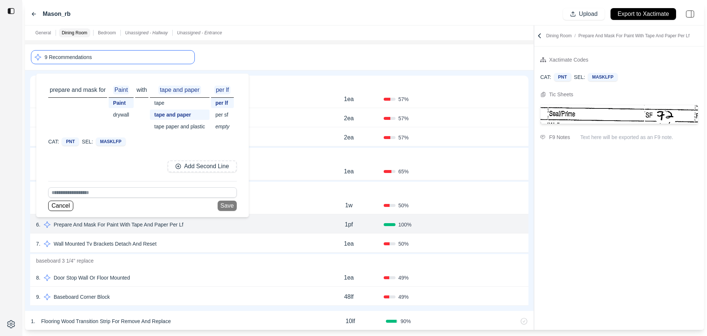
click at [321, 224] on div "1pf" at bounding box center [349, 224] width 70 height 15
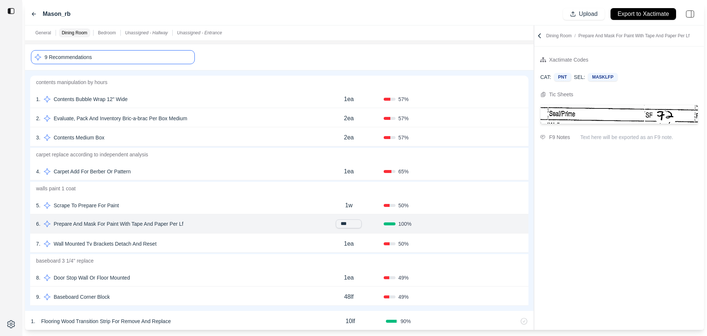
click at [352, 224] on input "***" at bounding box center [349, 223] width 26 height 9
type input "***"
click at [499, 227] on button "Confirm" at bounding box center [502, 224] width 24 height 12
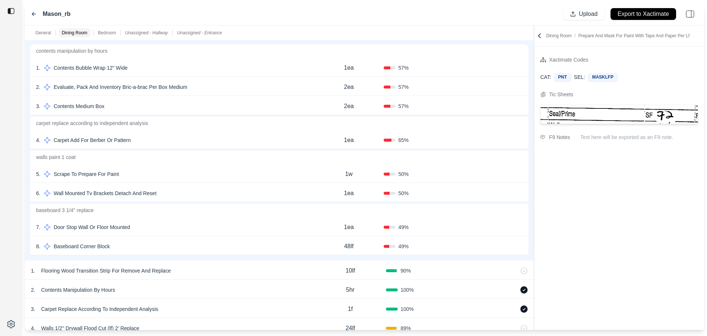
scroll to position [111, 0]
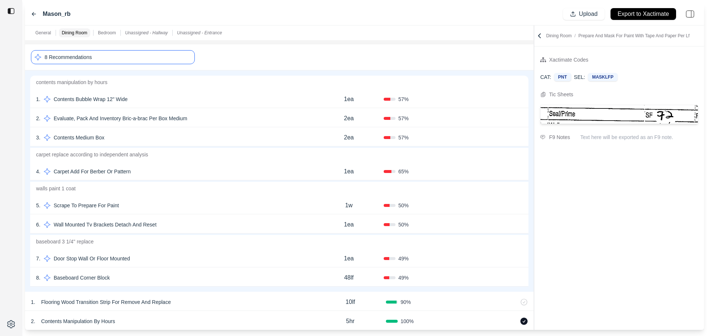
click at [133, 63] on div "8 Recommendations" at bounding box center [113, 57] width 164 height 14
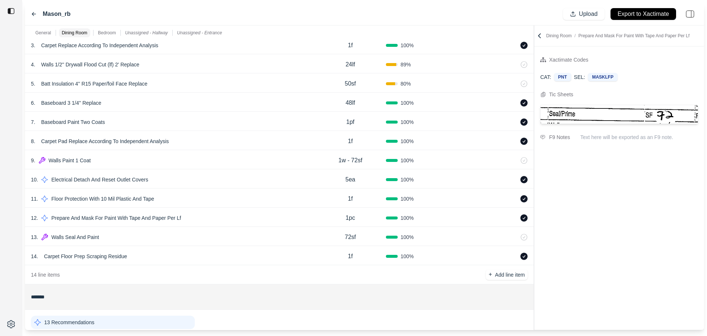
scroll to position [295, 0]
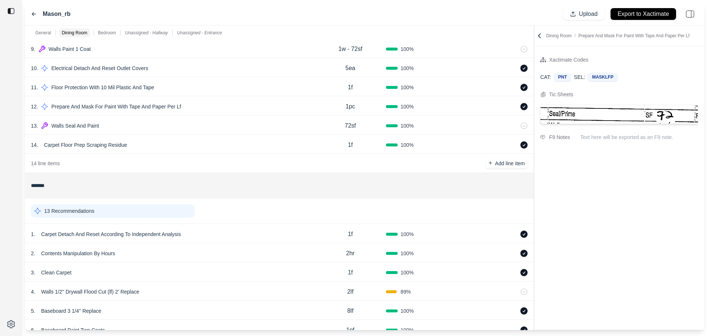
click at [123, 212] on div "13 Recommendations" at bounding box center [113, 210] width 164 height 13
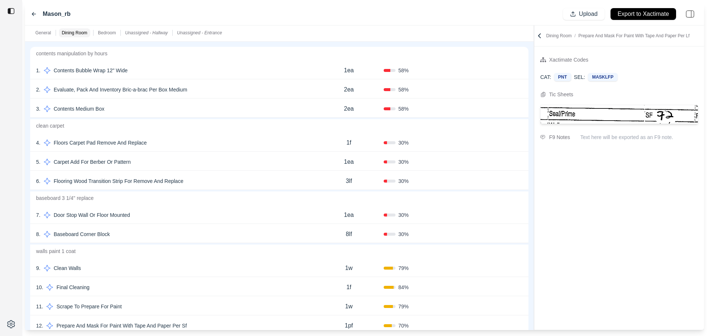
scroll to position [479, 0]
click at [183, 143] on div "4 . Floors Carpet Pad Remove And Replace" at bounding box center [175, 141] width 278 height 10
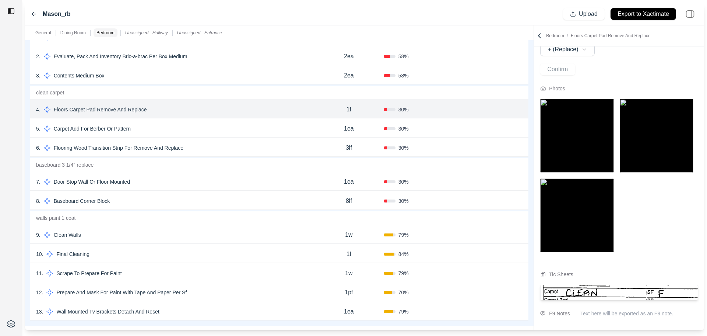
scroll to position [553, 0]
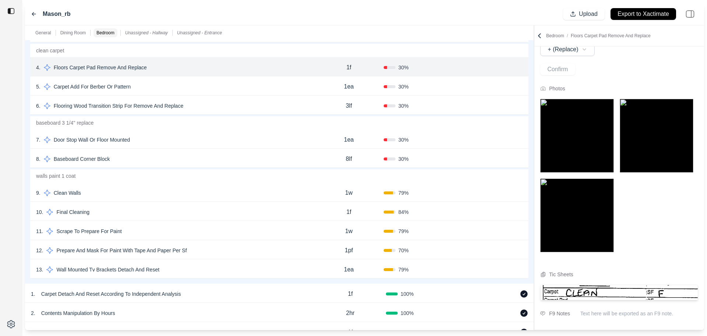
click at [143, 213] on div "10 . Final Cleaning" at bounding box center [175, 212] width 278 height 10
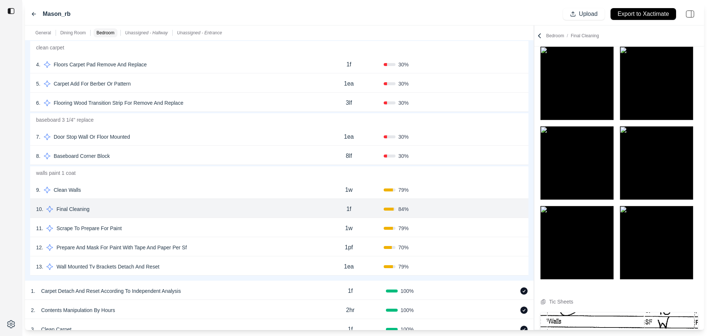
scroll to position [589, 0]
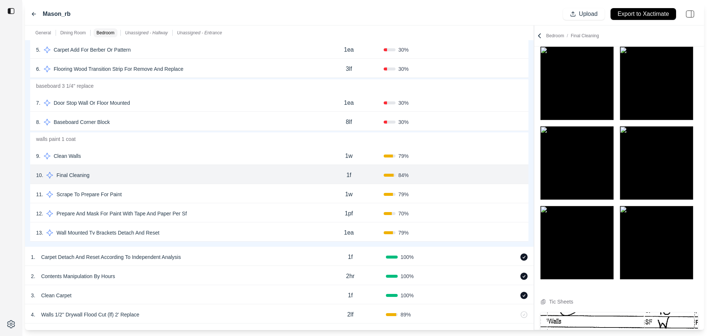
click at [241, 216] on div "12 . Prepare And Mask For Paint With Tape And Paper Per Sf" at bounding box center [175, 213] width 278 height 10
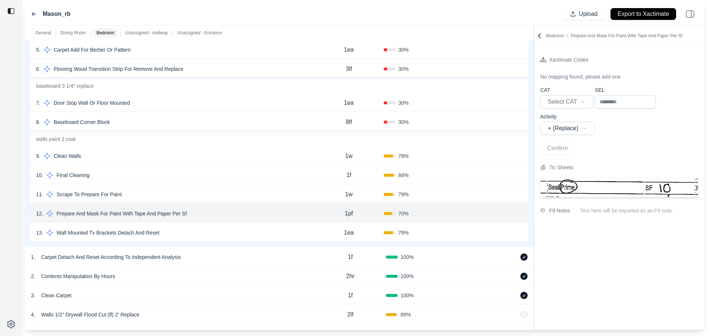
scroll to position [0, 0]
click at [181, 212] on p "Prepare And Mask For Paint With Tape And Paper Per Sf" at bounding box center [121, 213] width 136 height 10
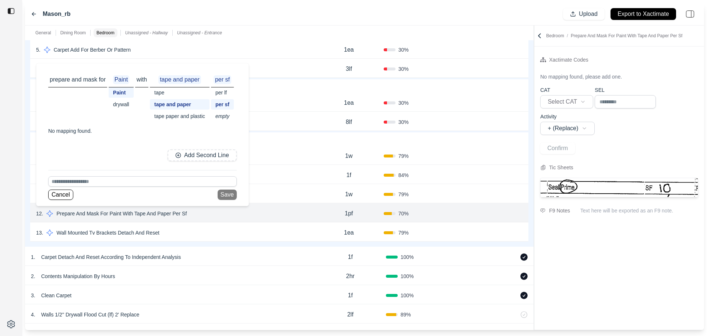
click at [216, 89] on div "per lf" at bounding box center [222, 92] width 23 height 10
click at [227, 194] on button "Save" at bounding box center [227, 194] width 19 height 10
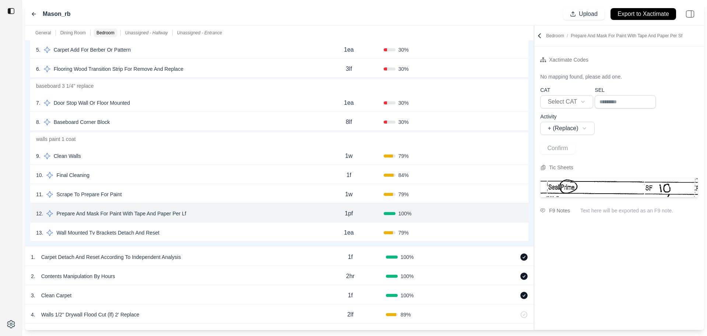
click at [504, 213] on button "Confirm" at bounding box center [502, 213] width 24 height 12
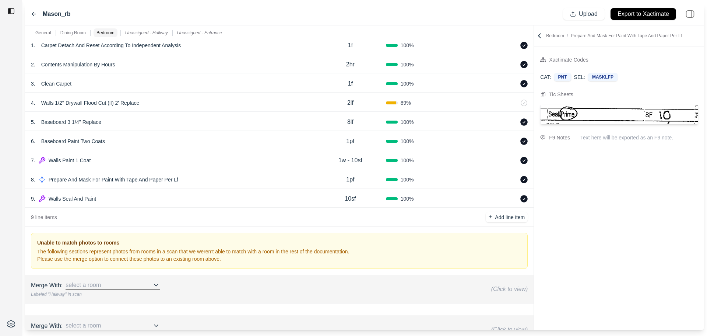
scroll to position [819, 0]
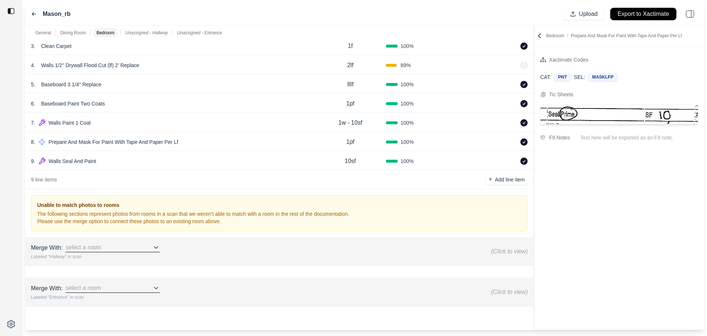
click at [624, 15] on p "Export to Xactimate" at bounding box center [644, 14] width 52 height 8
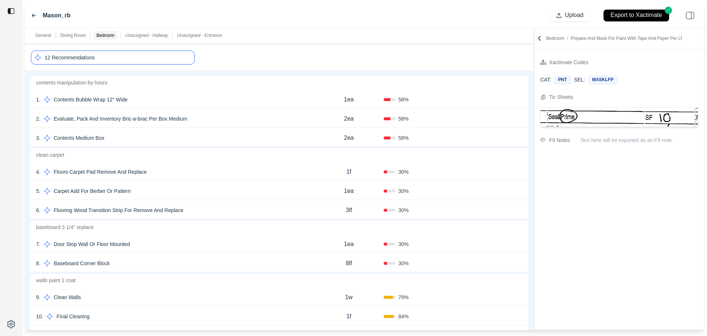
scroll to position [230, 0]
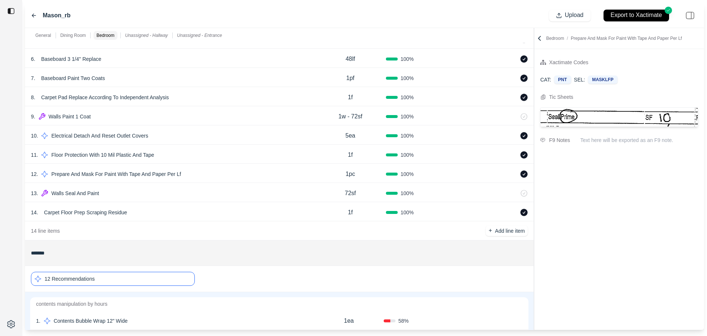
click at [87, 276] on p "12 Recommendations" at bounding box center [70, 278] width 50 height 7
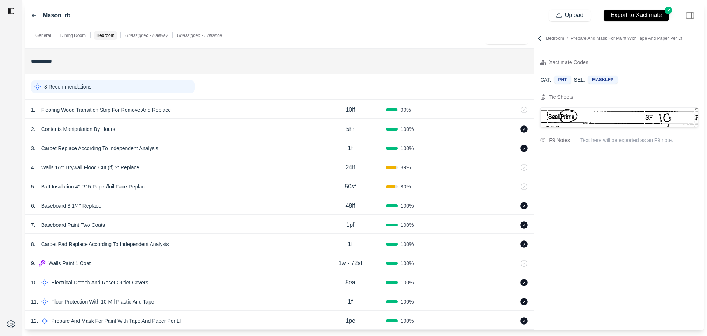
scroll to position [83, 0]
click at [144, 84] on div "8 Recommendations" at bounding box center [113, 87] width 164 height 13
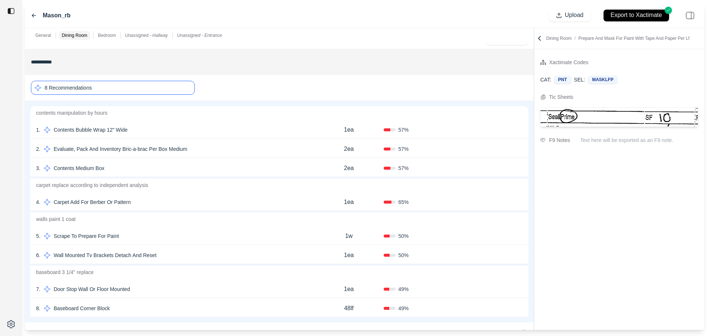
click at [144, 84] on div "8 Recommendations" at bounding box center [113, 88] width 164 height 14
